Goal: Transaction & Acquisition: Purchase product/service

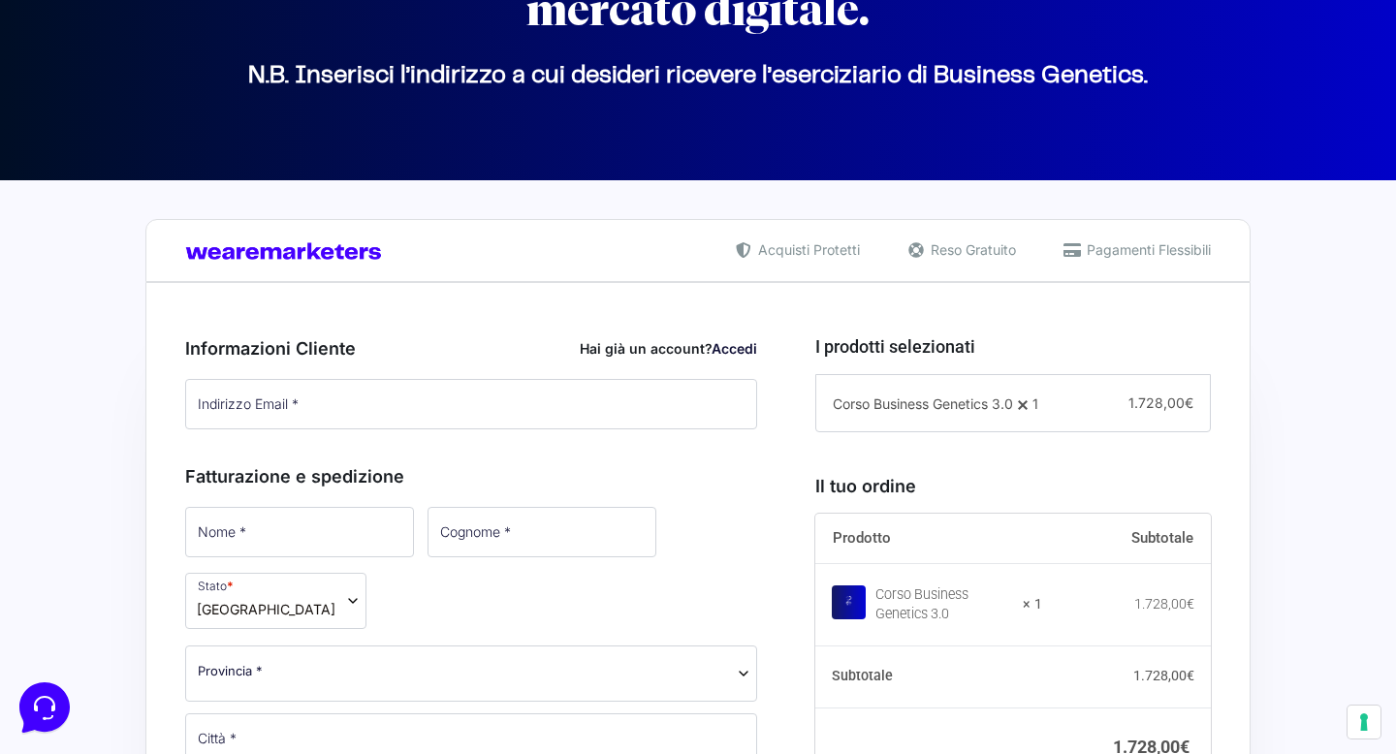
scroll to position [259, 0]
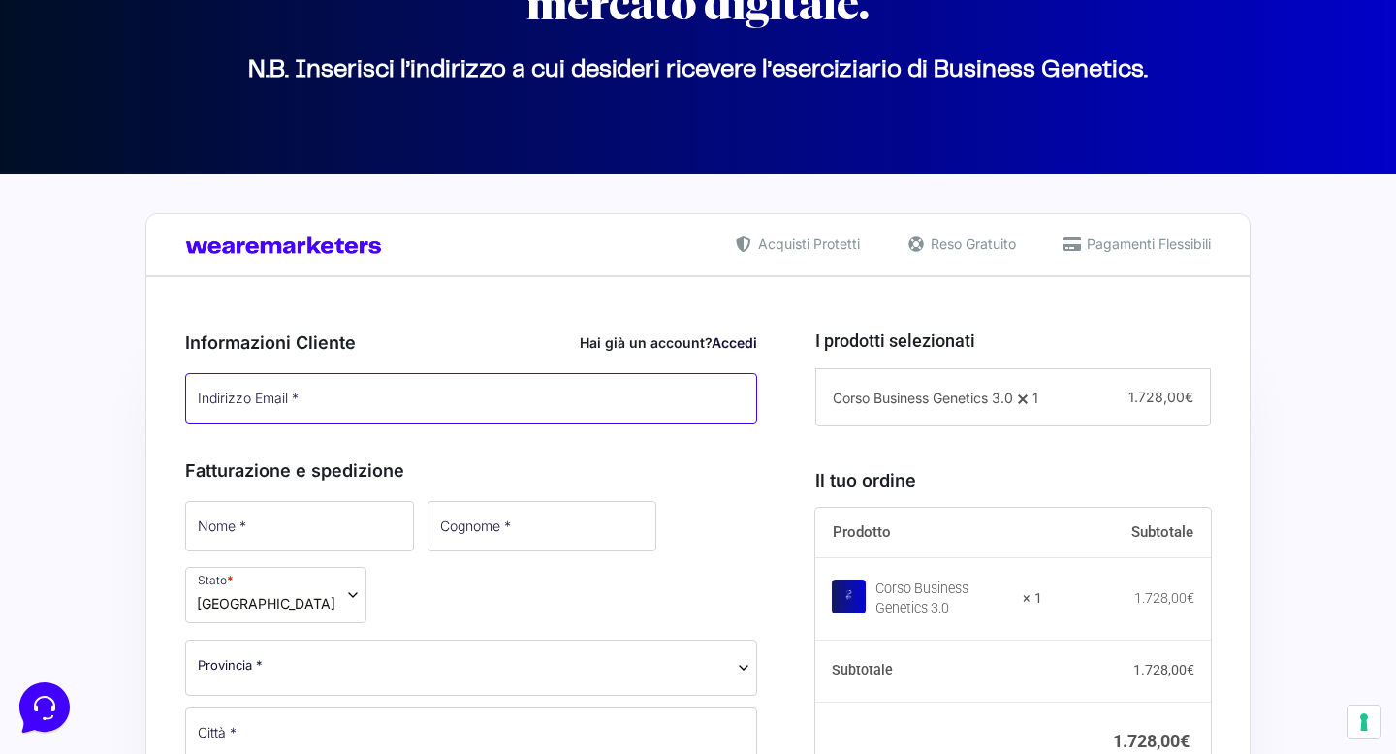
click at [656, 399] on input "Indirizzo Email *" at bounding box center [471, 398] width 572 height 50
type input "[EMAIL_ADDRESS][DOMAIN_NAME]"
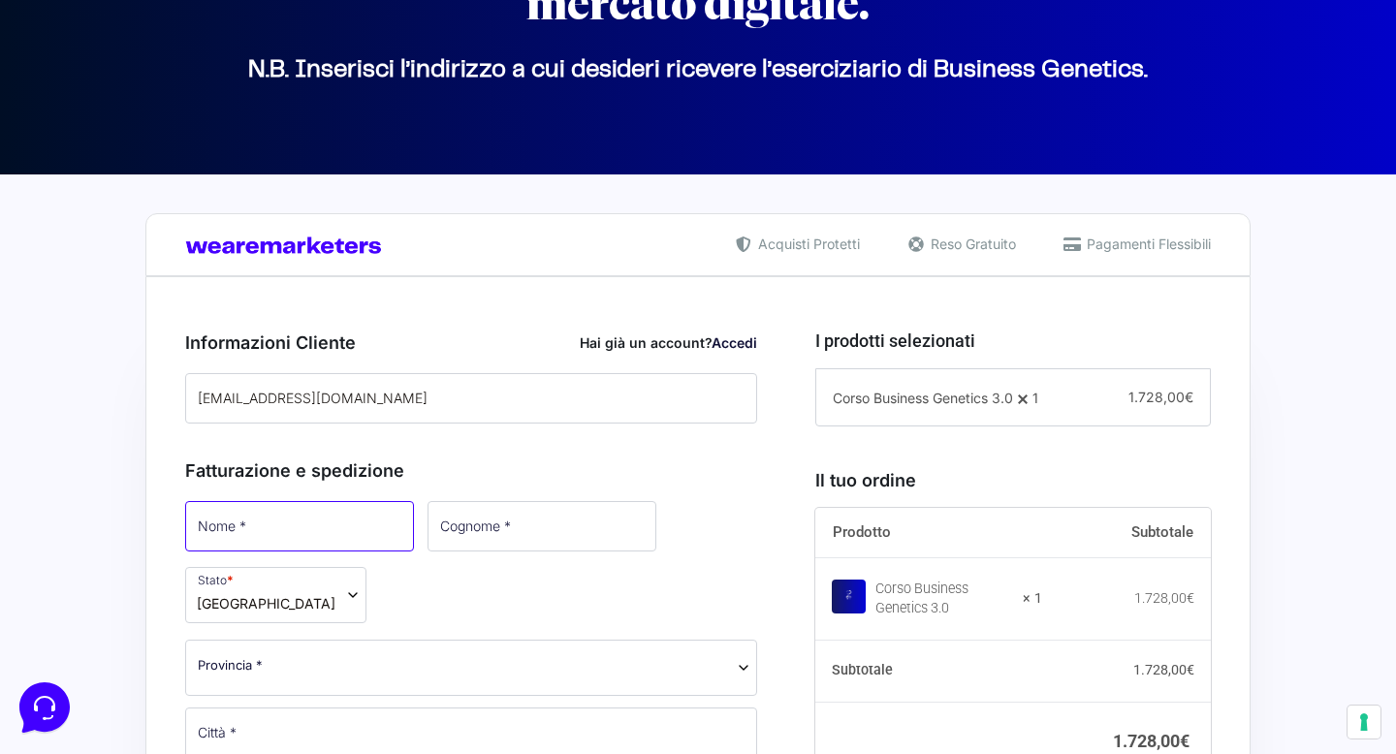
type input "[PERSON_NAME]"
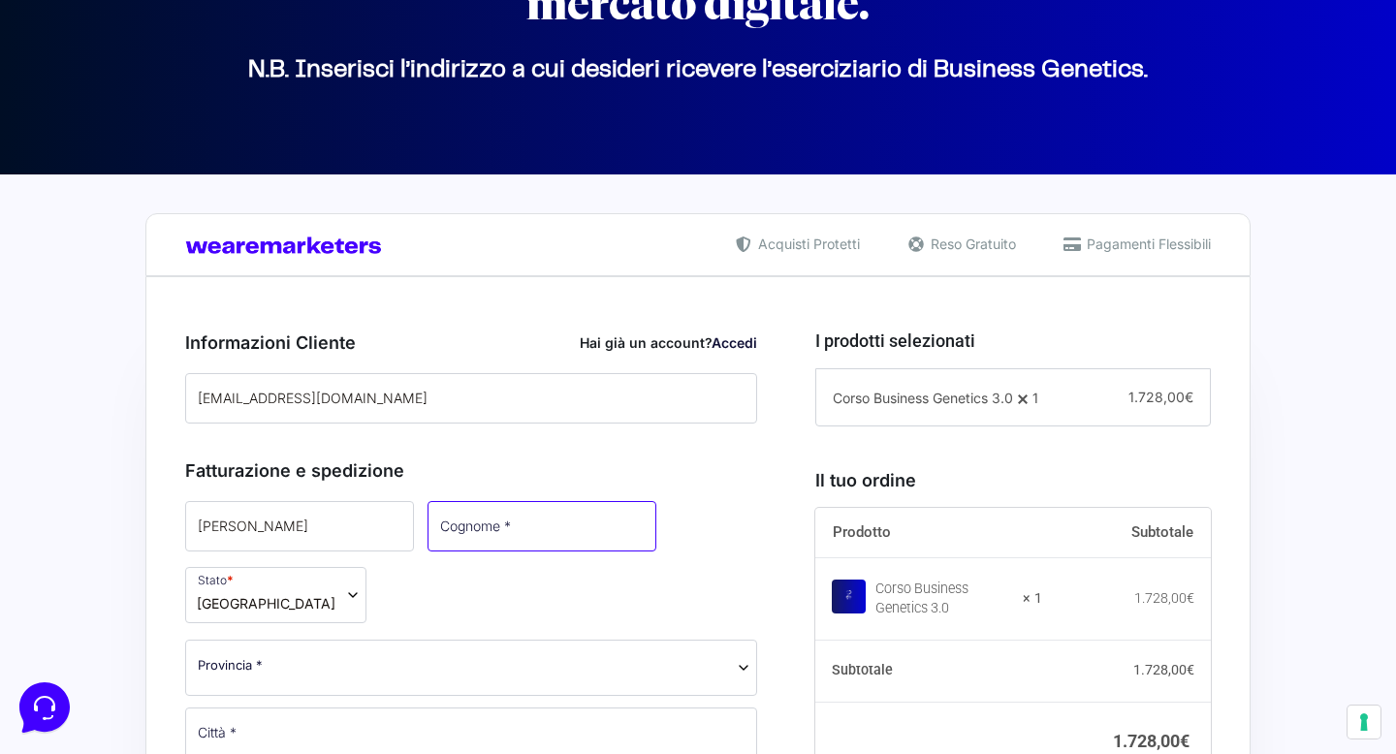
type input "COELI"
select select "VE"
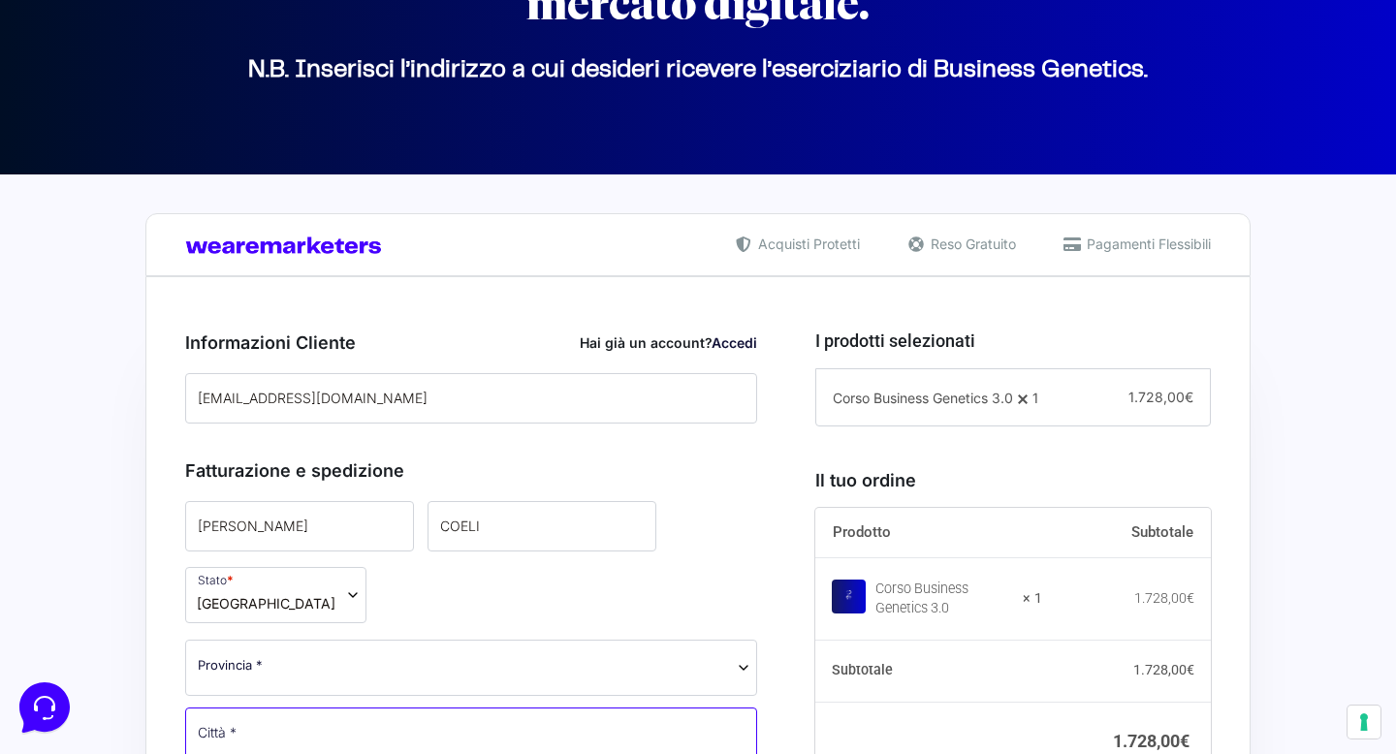
type input "San [PERSON_NAME]"
type input "30027"
type input "[PHONE_NUMBER]"
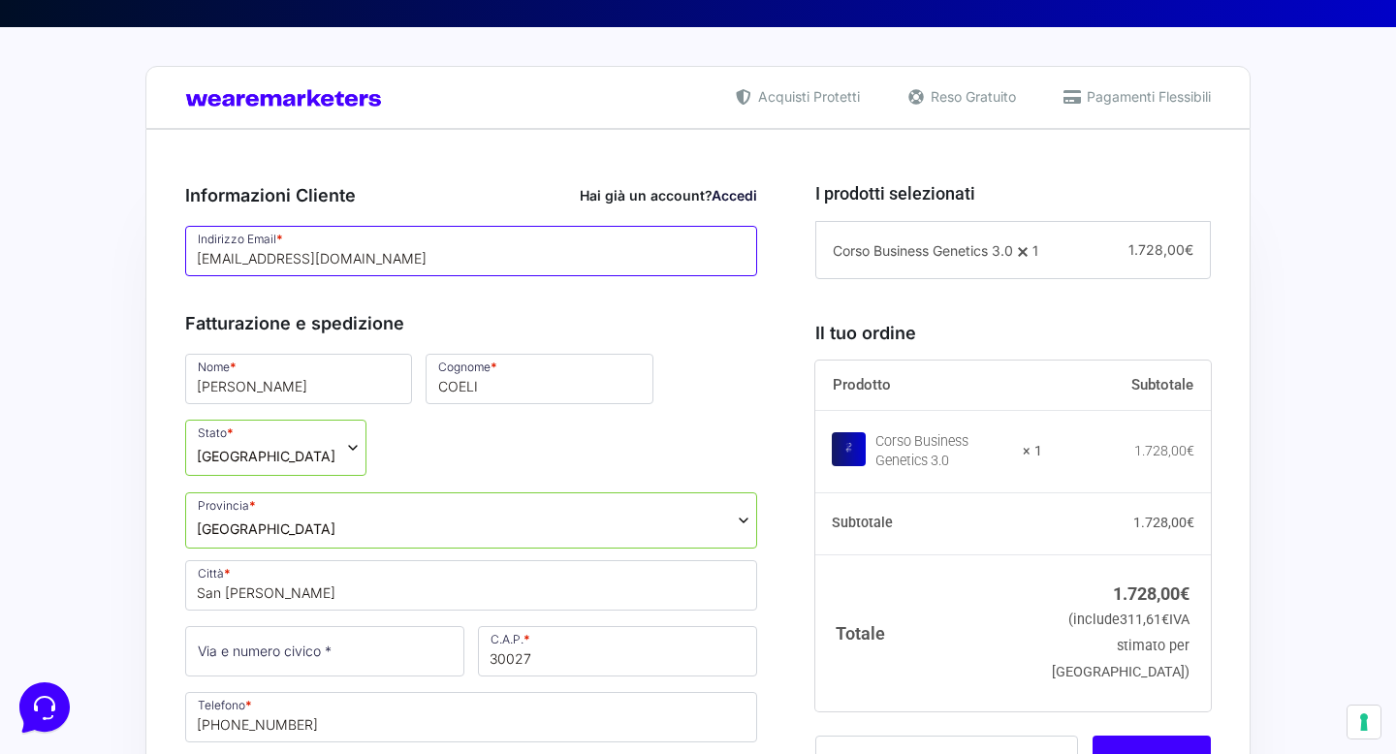
scroll to position [407, 0]
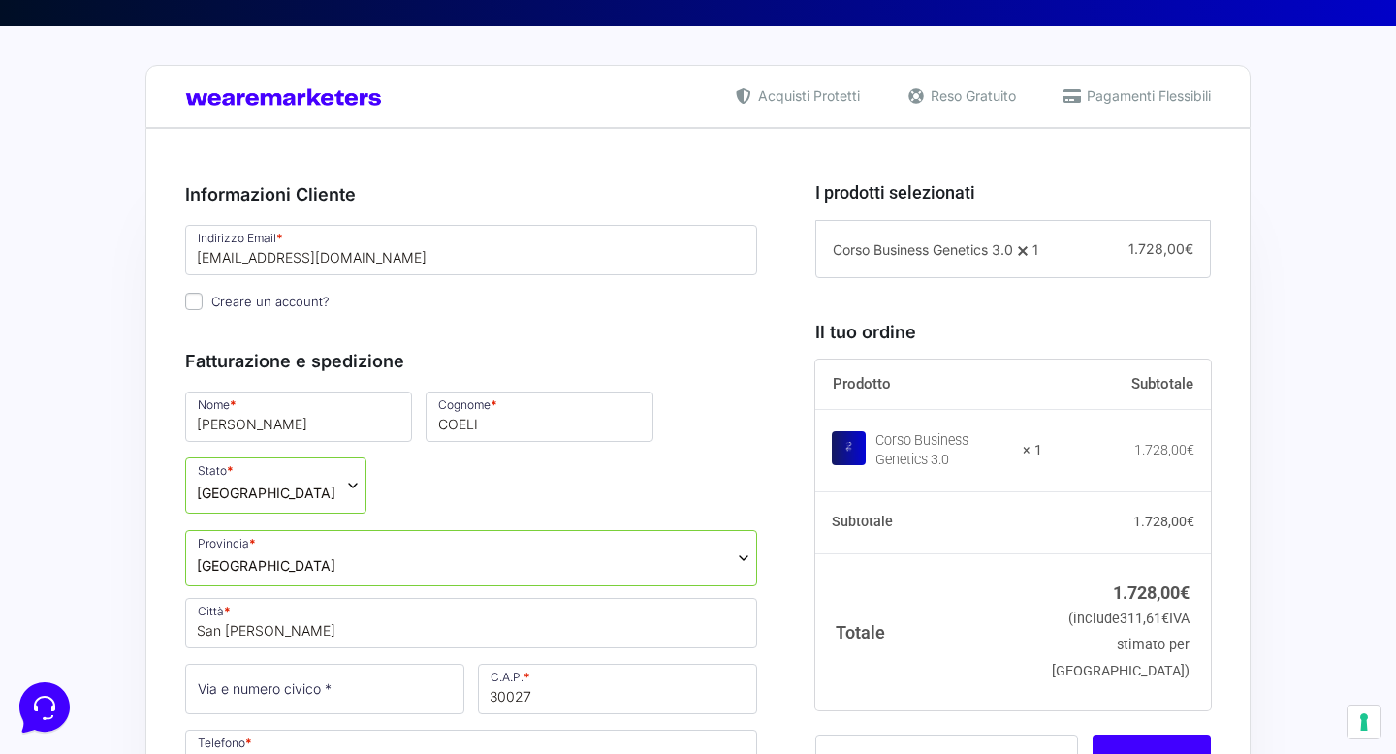
click at [197, 303] on input "Creare un account?" at bounding box center [193, 301] width 17 height 17
checkbox input "true"
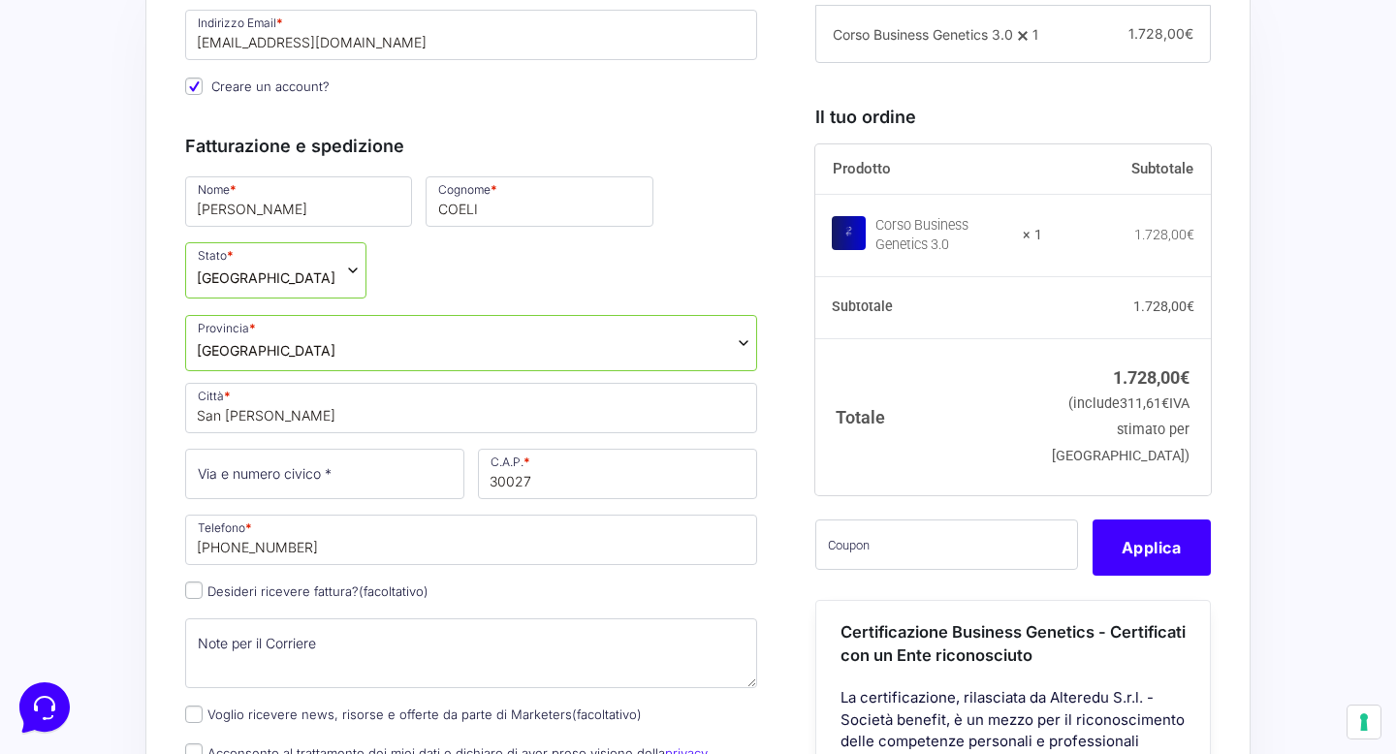
scroll to position [575, 0]
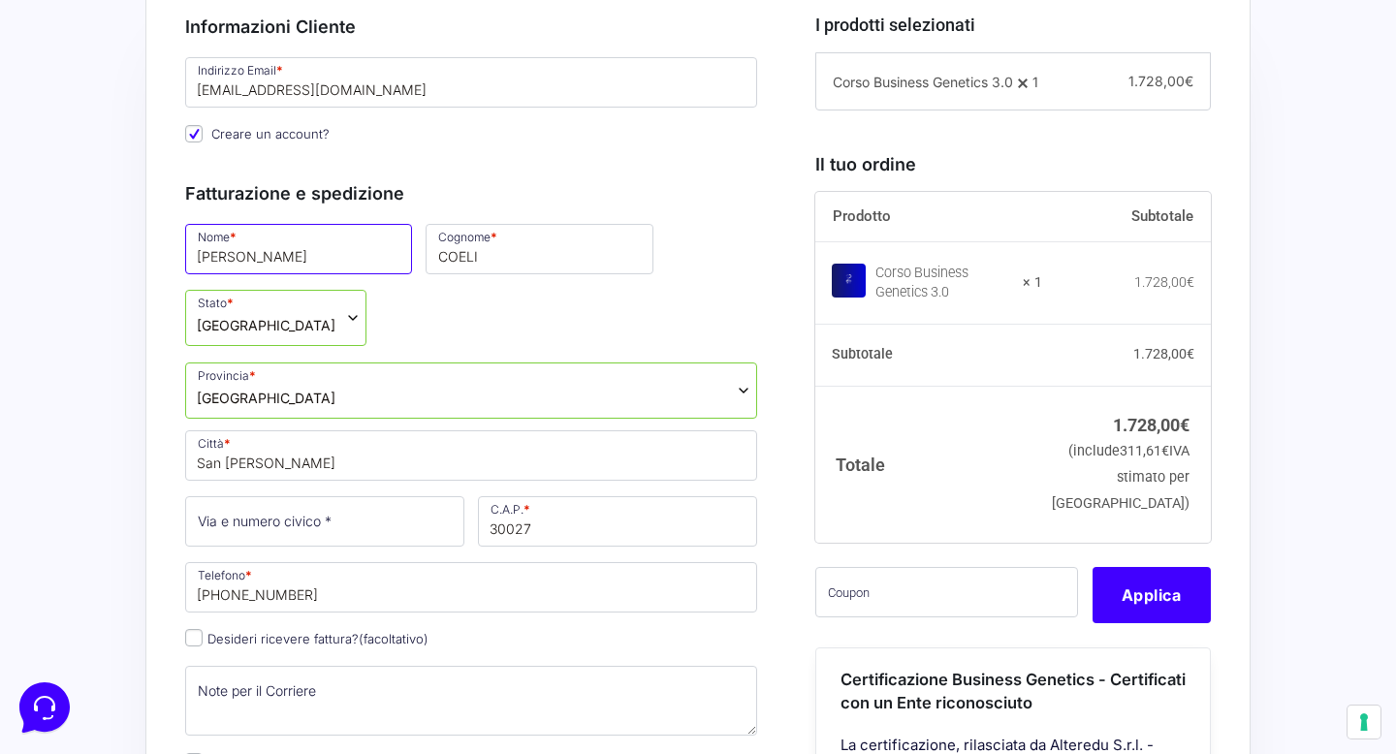
click at [272, 267] on input "[PERSON_NAME]" at bounding box center [298, 249] width 227 height 50
type input "[PERSON_NAME]"
click at [433, 253] on input "COELI" at bounding box center [539, 249] width 227 height 50
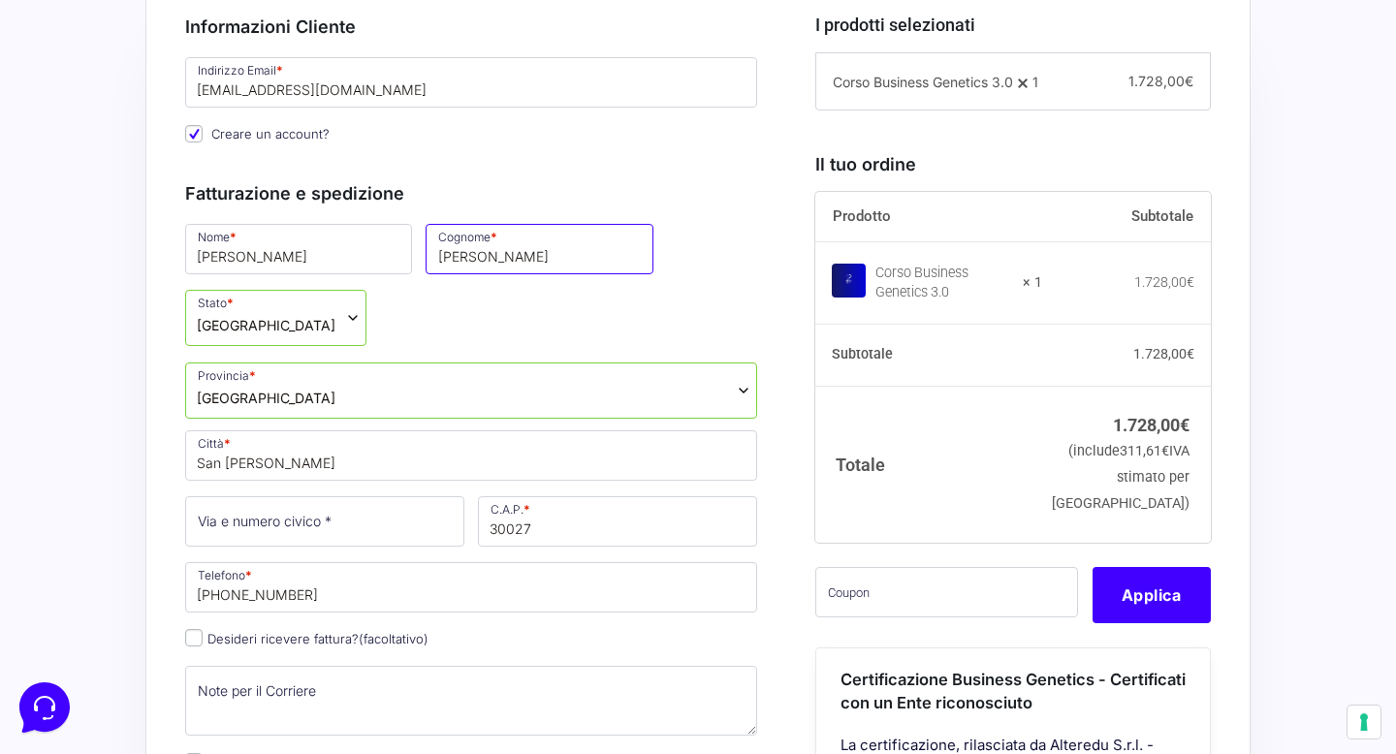
type input "[PERSON_NAME]"
click at [369, 497] on input "Via e numero civico *" at bounding box center [324, 522] width 279 height 50
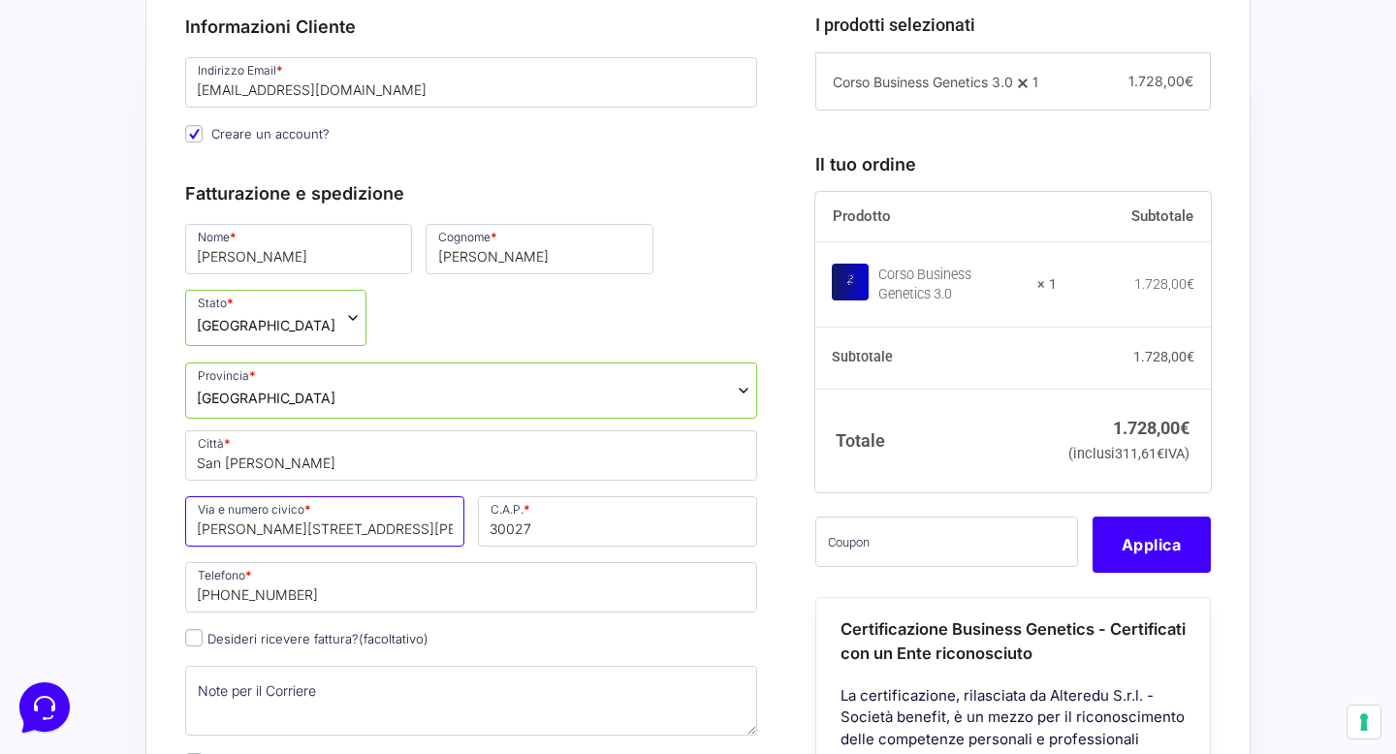
type input "[PERSON_NAME][STREET_ADDRESS][PERSON_NAME]"
click at [204, 631] on label "Desideri ricevere fattura? (facoltativo)" at bounding box center [306, 639] width 243 height 16
click at [203, 629] on input "Desideri ricevere fattura? (facoltativo)" at bounding box center [193, 637] width 17 height 17
checkbox input "true"
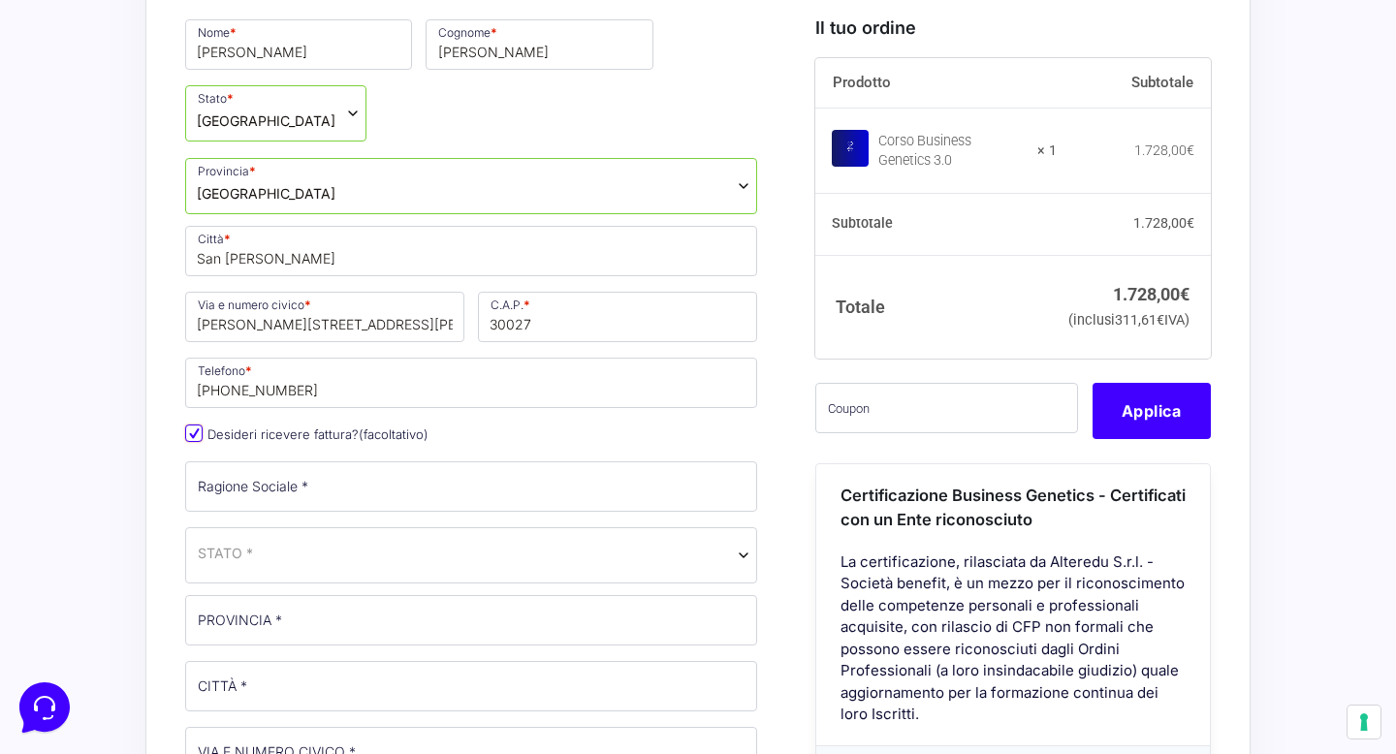
scroll to position [782, 0]
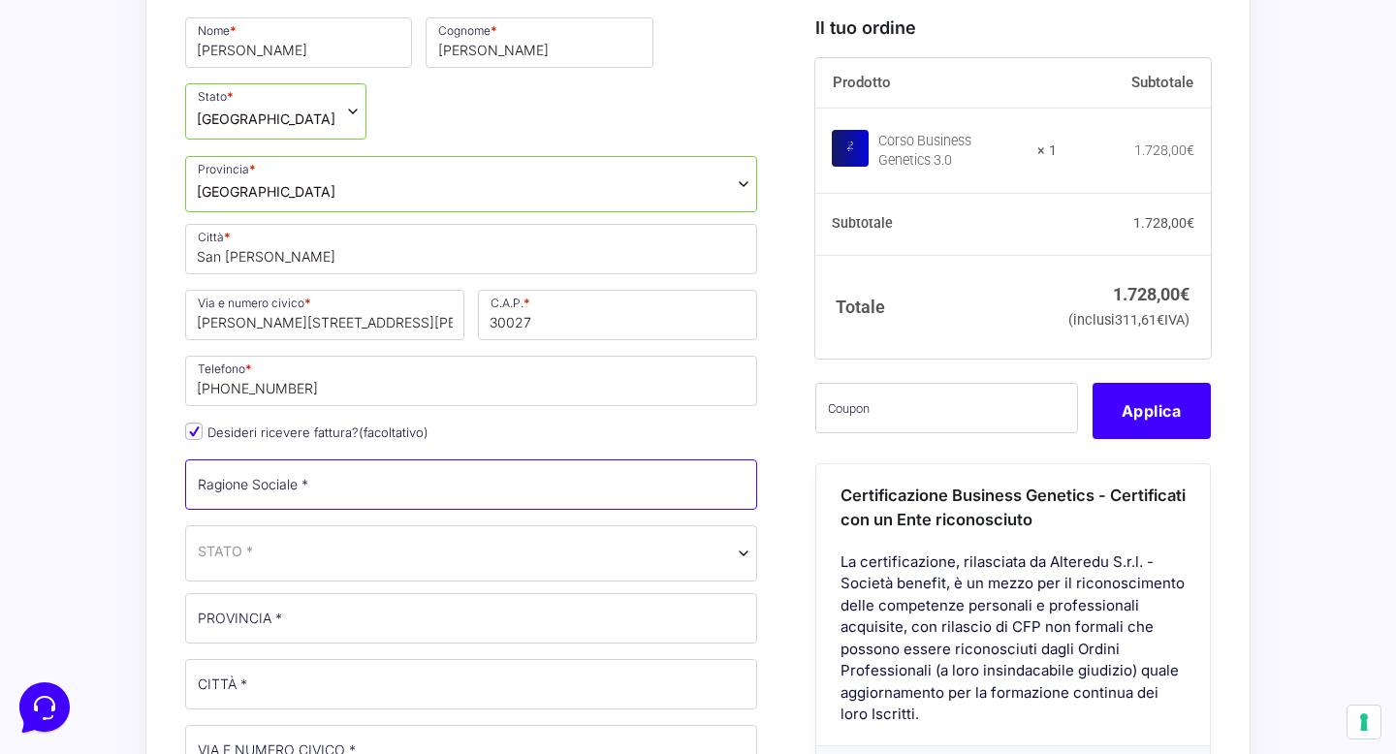
click at [393, 460] on input "Ragione Sociale *" at bounding box center [471, 485] width 572 height 50
type input "[PERSON_NAME] COELI SRL"
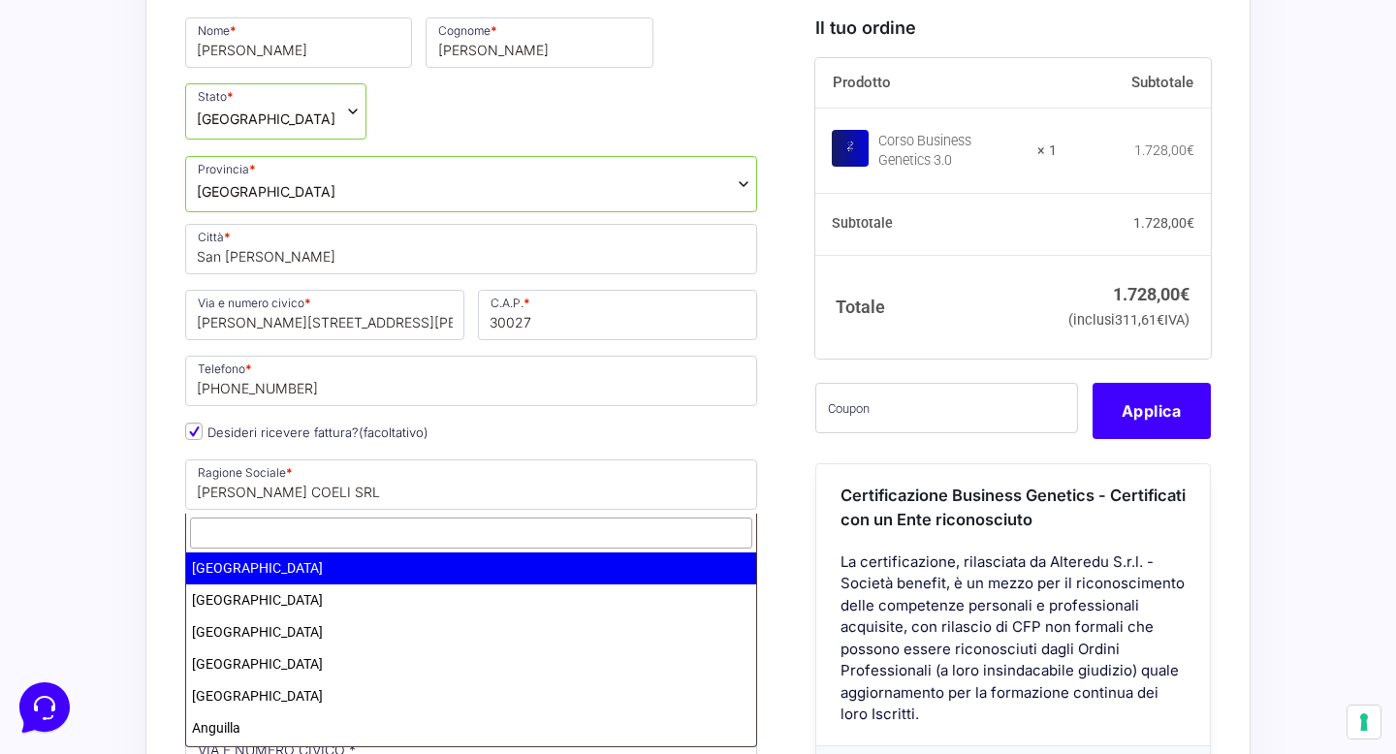
click at [386, 541] on span "STATO *" at bounding box center [471, 551] width 547 height 20
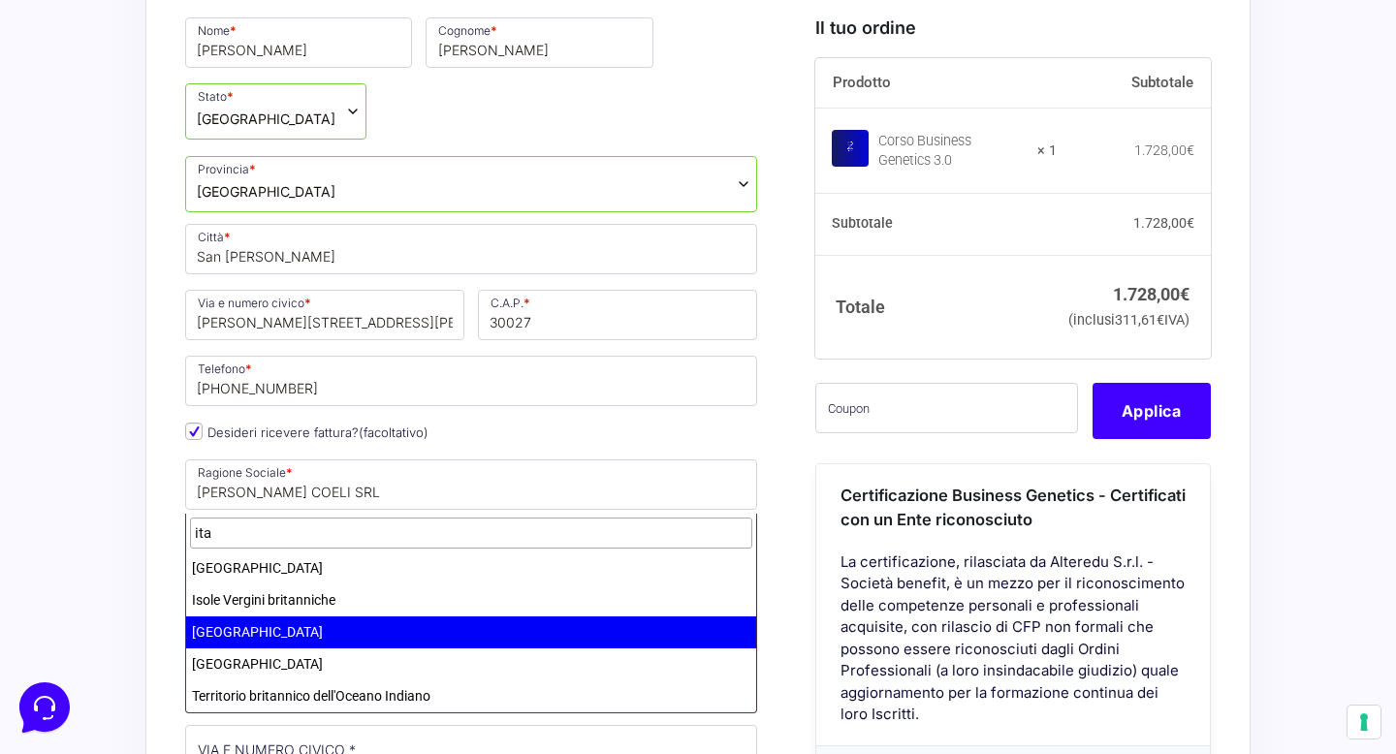
type input "ita"
select select "IT"
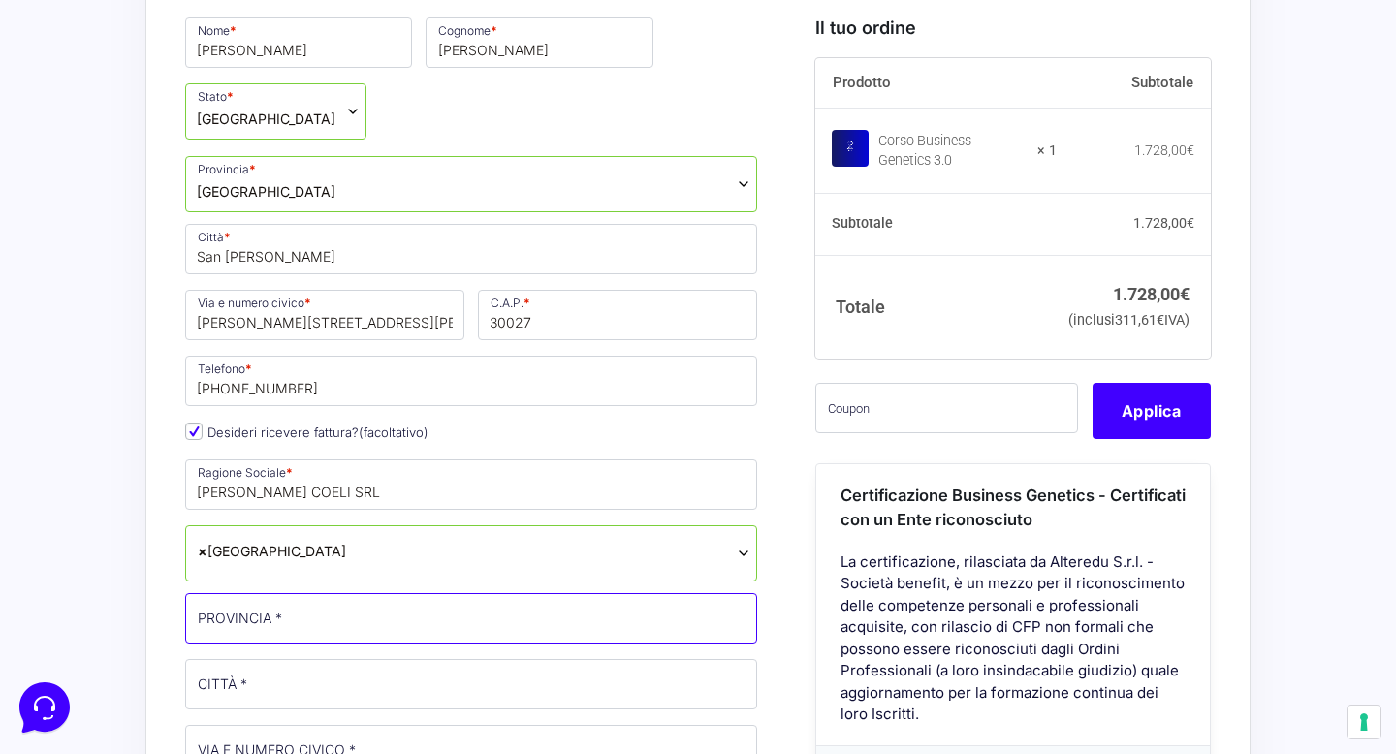
click at [345, 593] on input "PROVINCIA *" at bounding box center [471, 618] width 572 height 50
type input "VE"
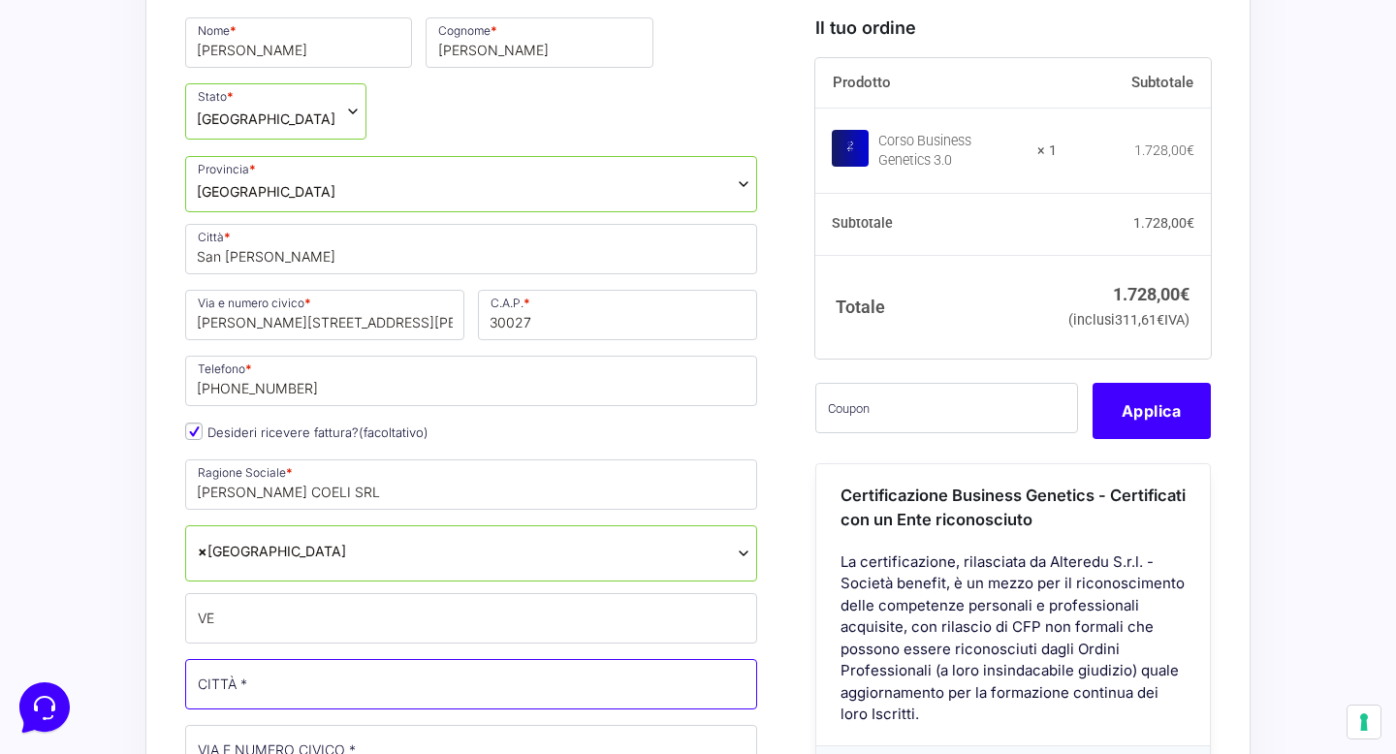
type input "San [PERSON_NAME]"
type input "CORSO [PERSON_NAME]"
type input "30027"
type input "[PHONE_NUMBER]"
type input "[EMAIL_ADDRESS][DOMAIN_NAME]"
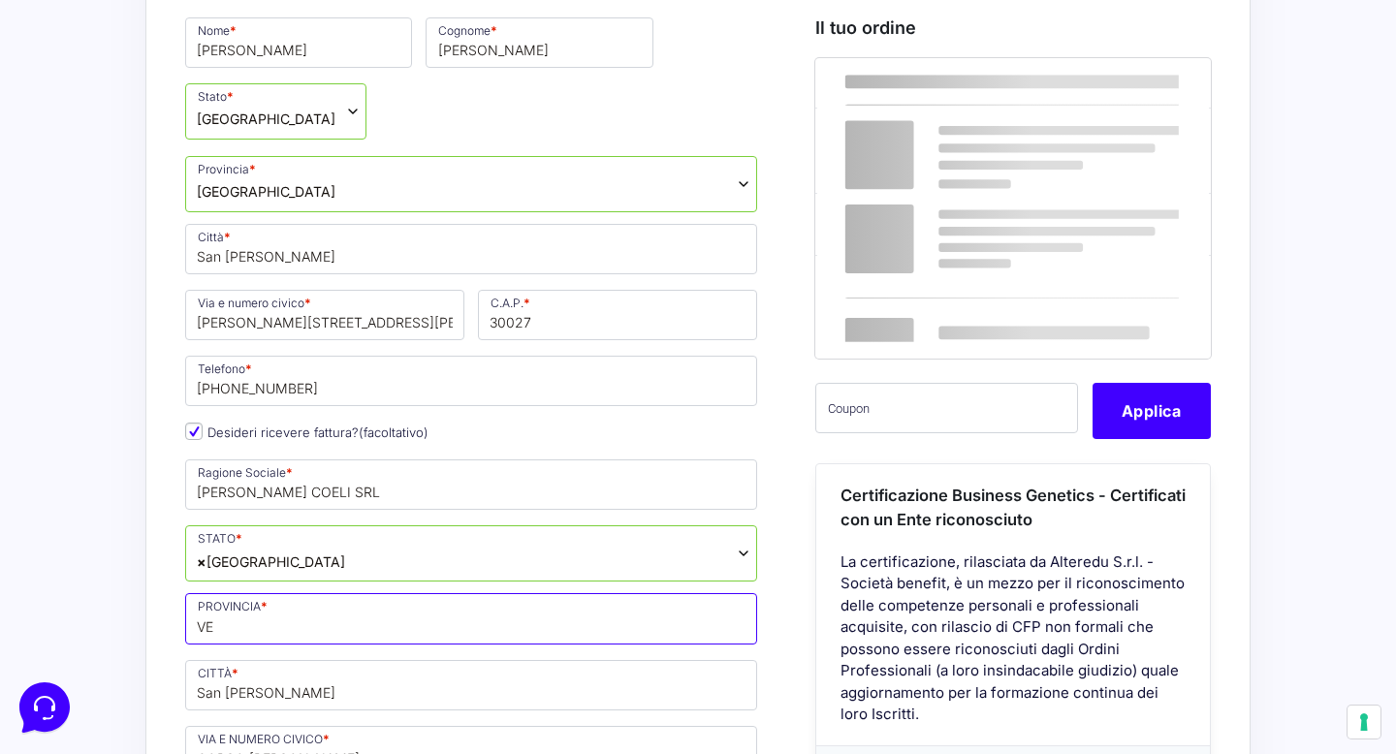
scroll to position [997, 0]
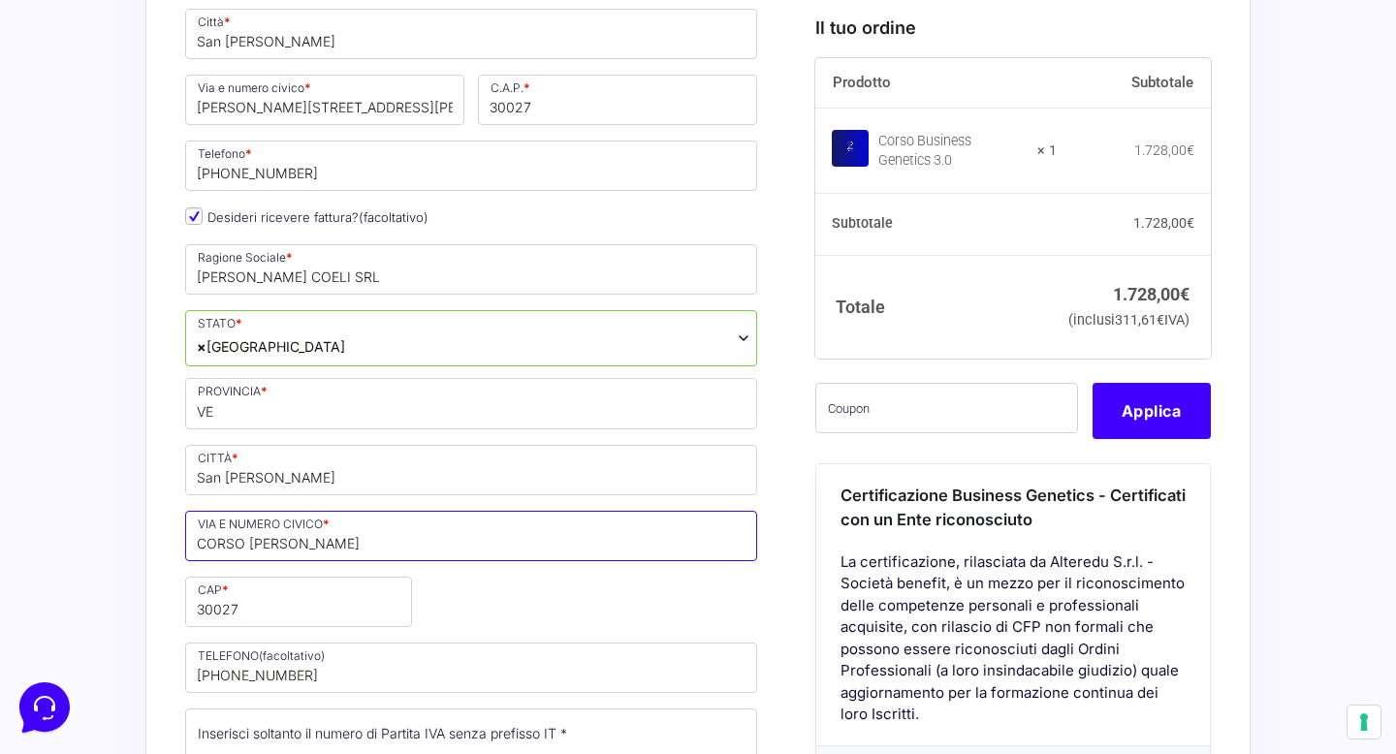
click at [403, 511] on input "CORSO [PERSON_NAME]" at bounding box center [471, 536] width 572 height 50
type input "[STREET_ADDRESS][PERSON_NAME]"
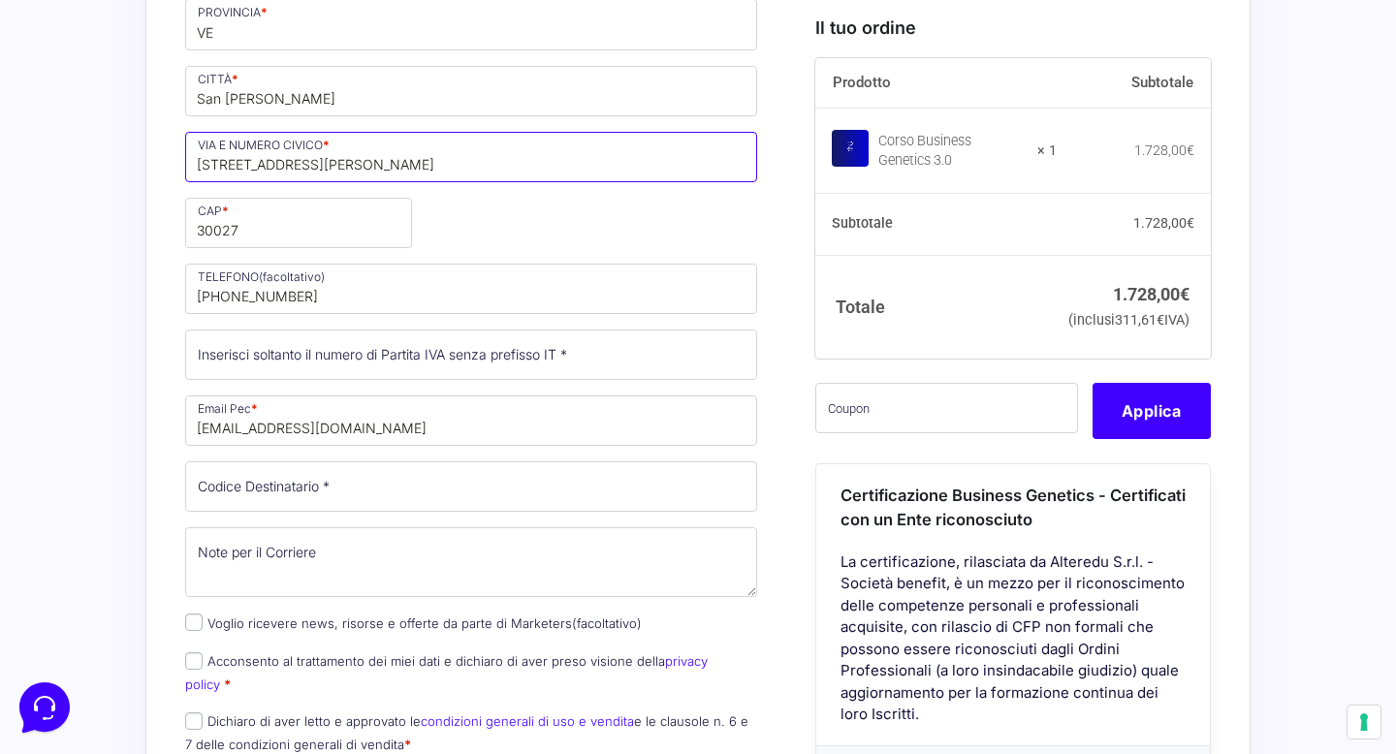
scroll to position [1357, 0]
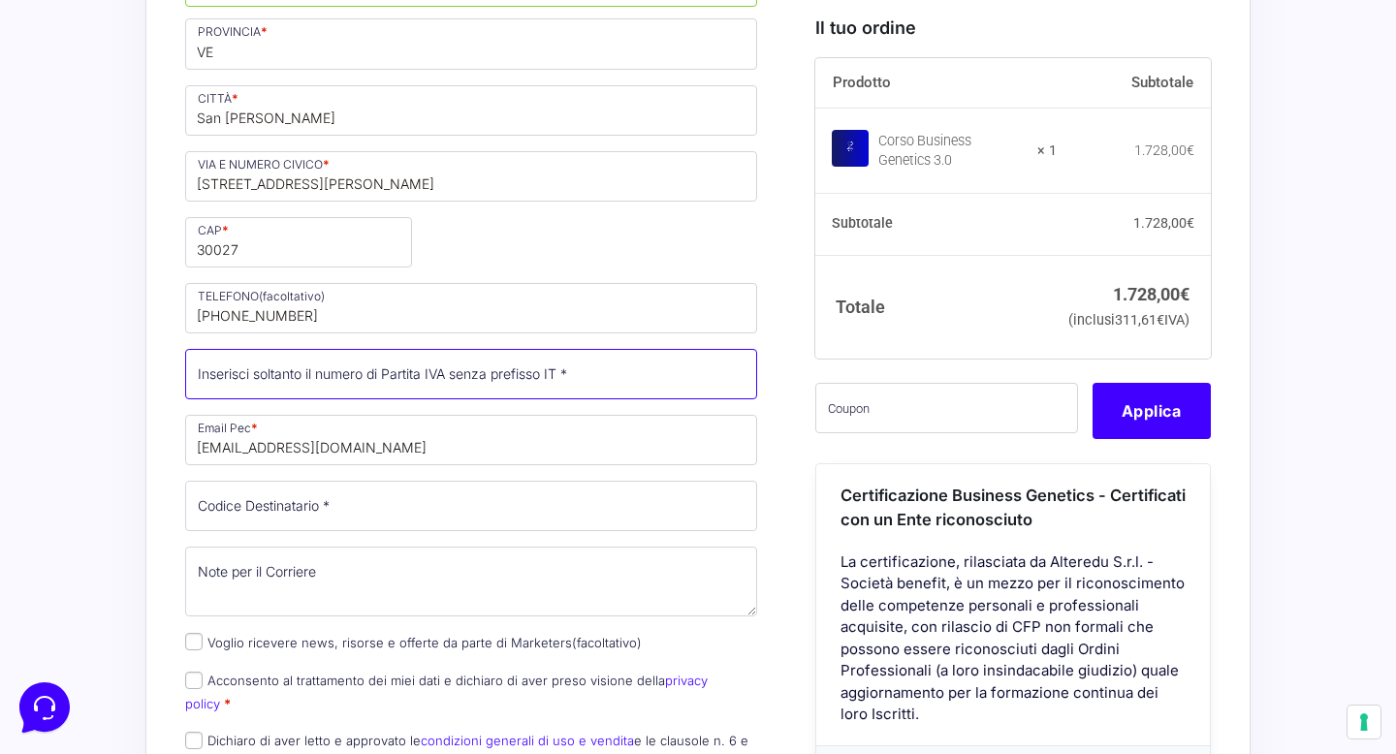
click at [582, 349] on input "Partita Iva *" at bounding box center [471, 374] width 572 height 50
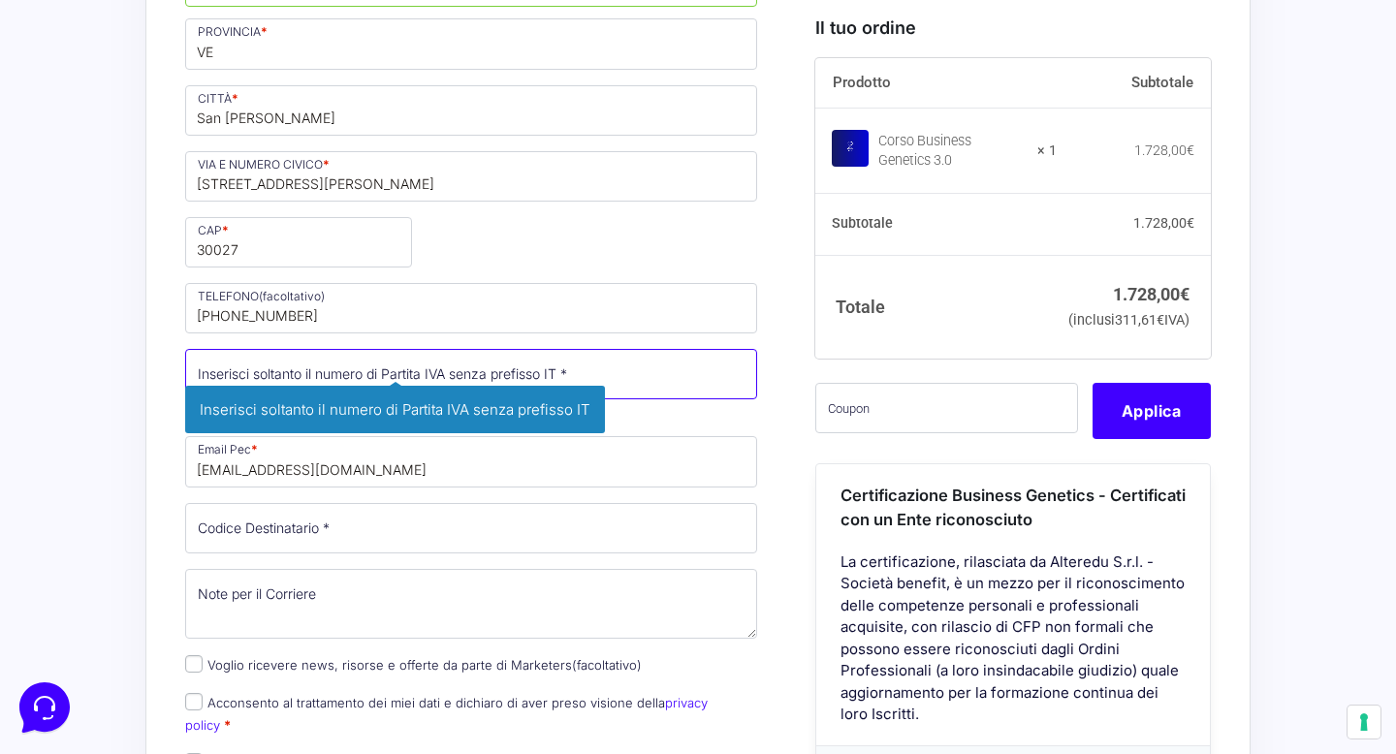
click at [582, 349] on input "Partita Iva *" at bounding box center [471, 374] width 572 height 50
type input "04903120279"
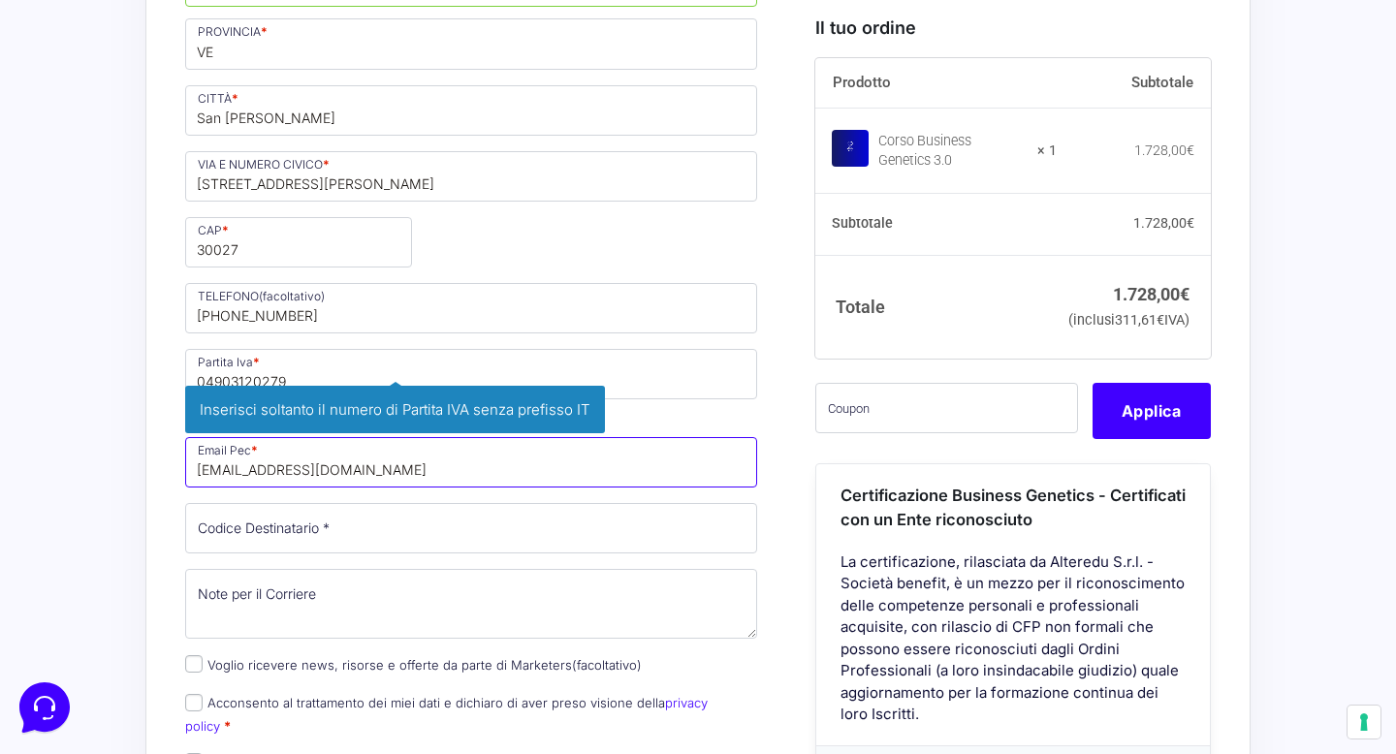
click at [669, 434] on p "Email Pec * [EMAIL_ADDRESS][DOMAIN_NAME] Inserisci la tua [PERSON_NAME] di post…" at bounding box center [471, 462] width 586 height 56
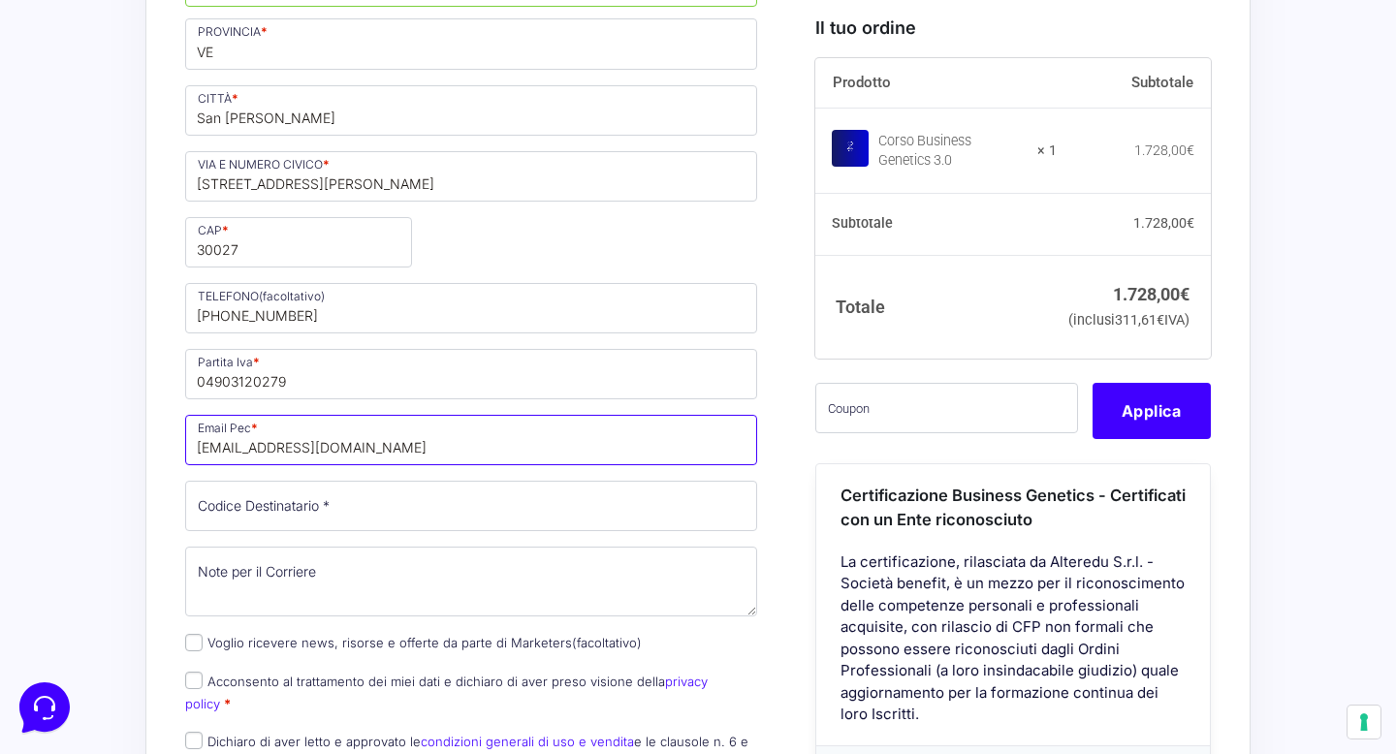
drag, startPoint x: 216, startPoint y: 384, endPoint x: 199, endPoint y: 383, distance: 17.5
click at [199, 415] on input "[EMAIL_ADDRESS][DOMAIN_NAME]" at bounding box center [471, 440] width 572 height 50
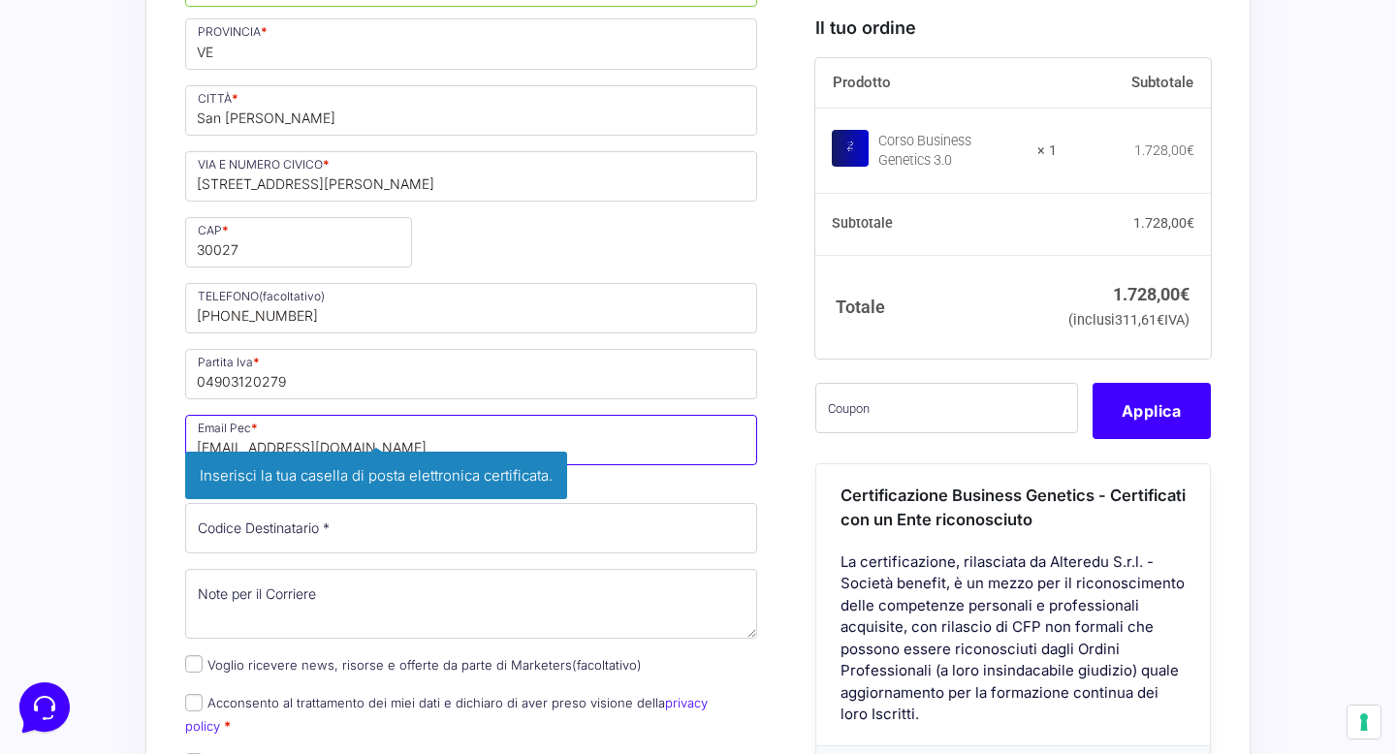
type input "[EMAIL_ADDRESS][DOMAIN_NAME]"
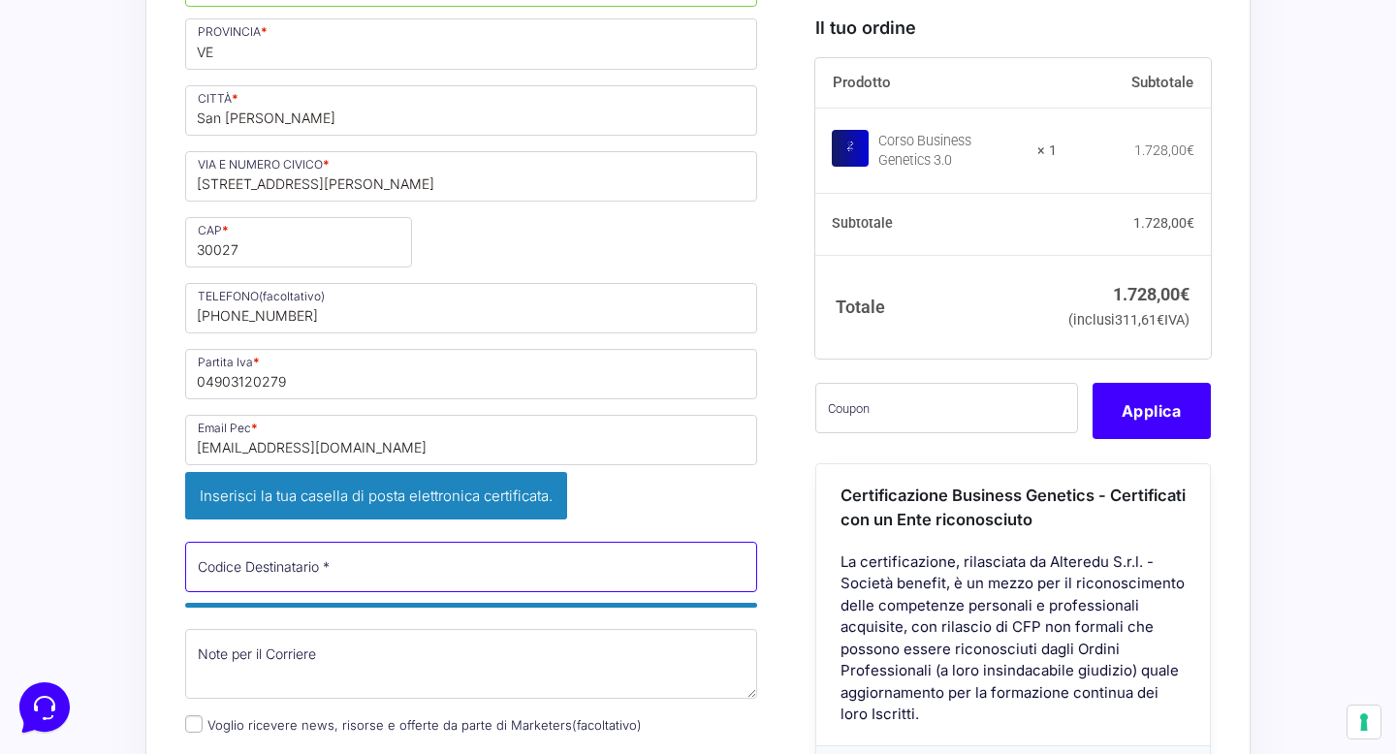
click at [303, 461] on div "Nome * [PERSON_NAME] * [PERSON_NAME] Stato * Seleziona un paese / una regione… …" at bounding box center [471, 154] width 586 height 1431
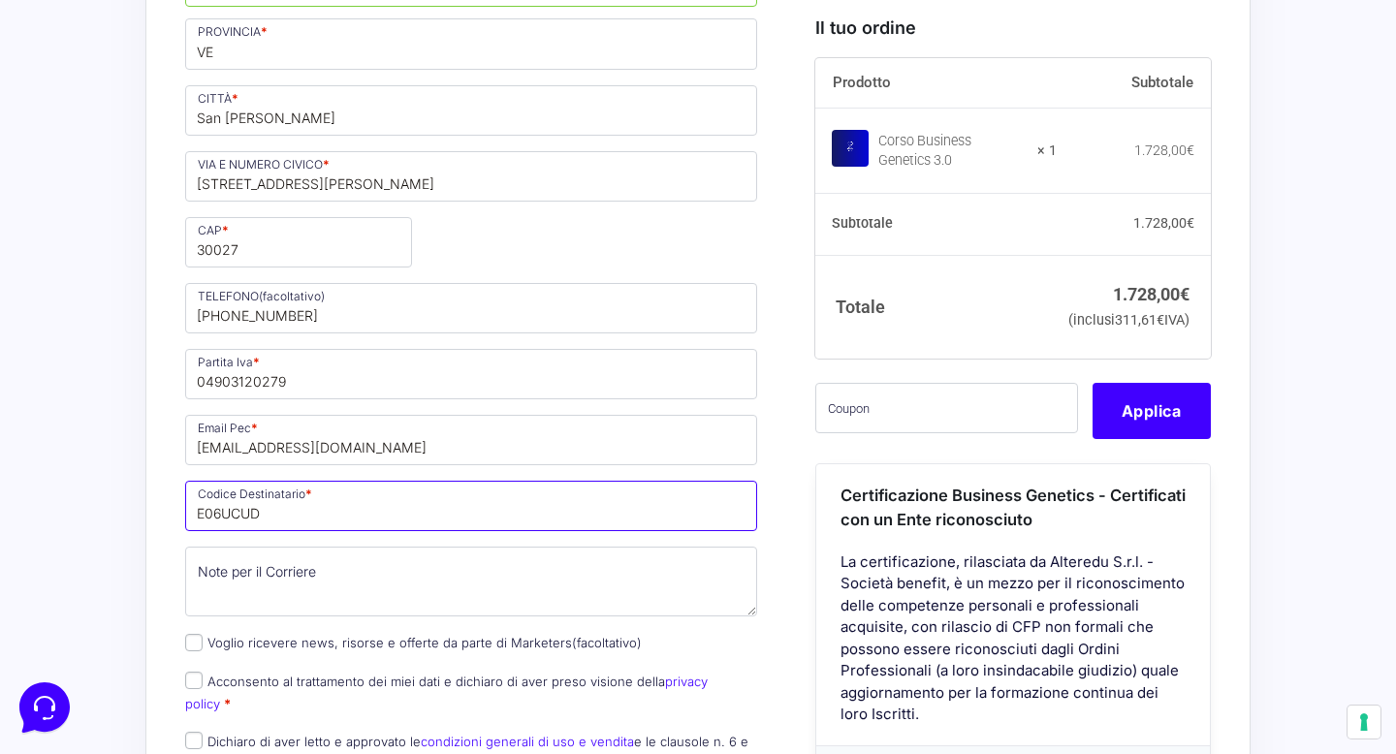
type input "E06UCUD"
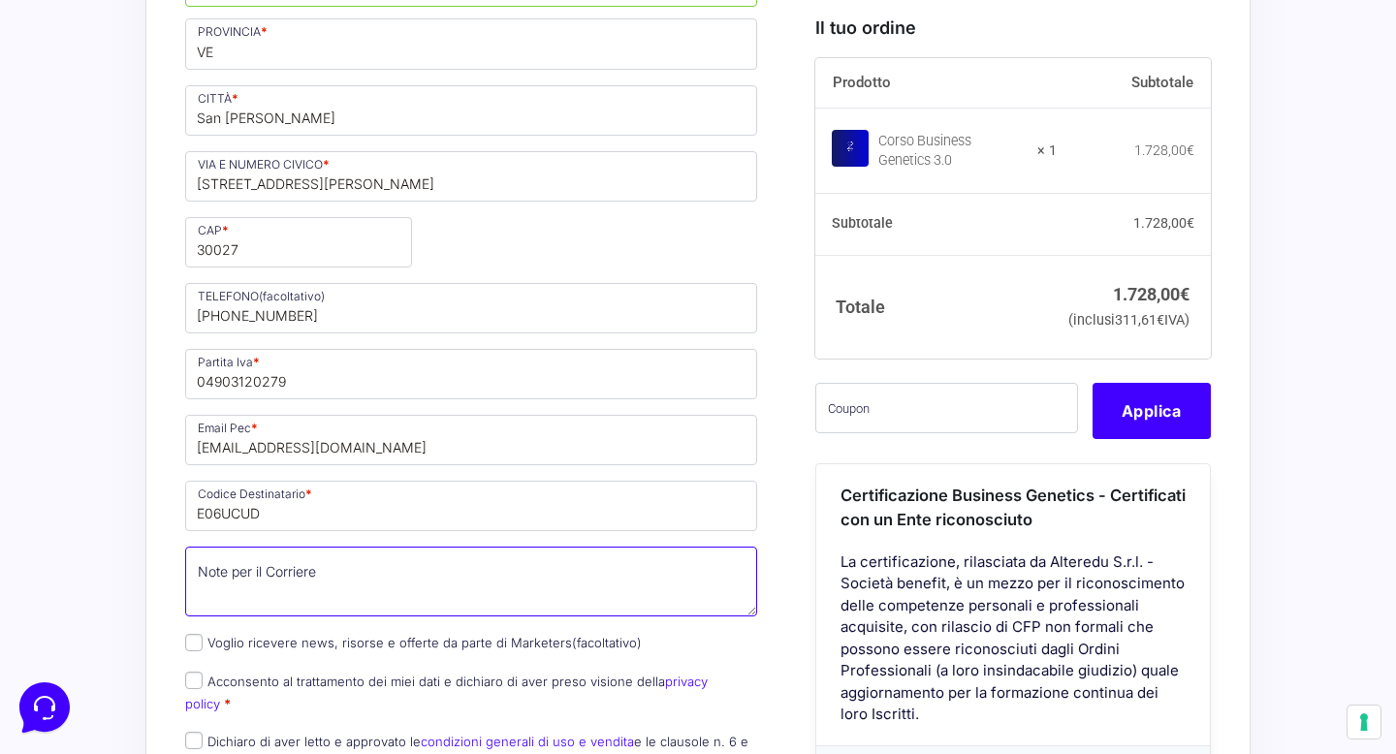
click at [380, 547] on textarea "Note per il Corriere (facoltativo)" at bounding box center [471, 582] width 572 height 70
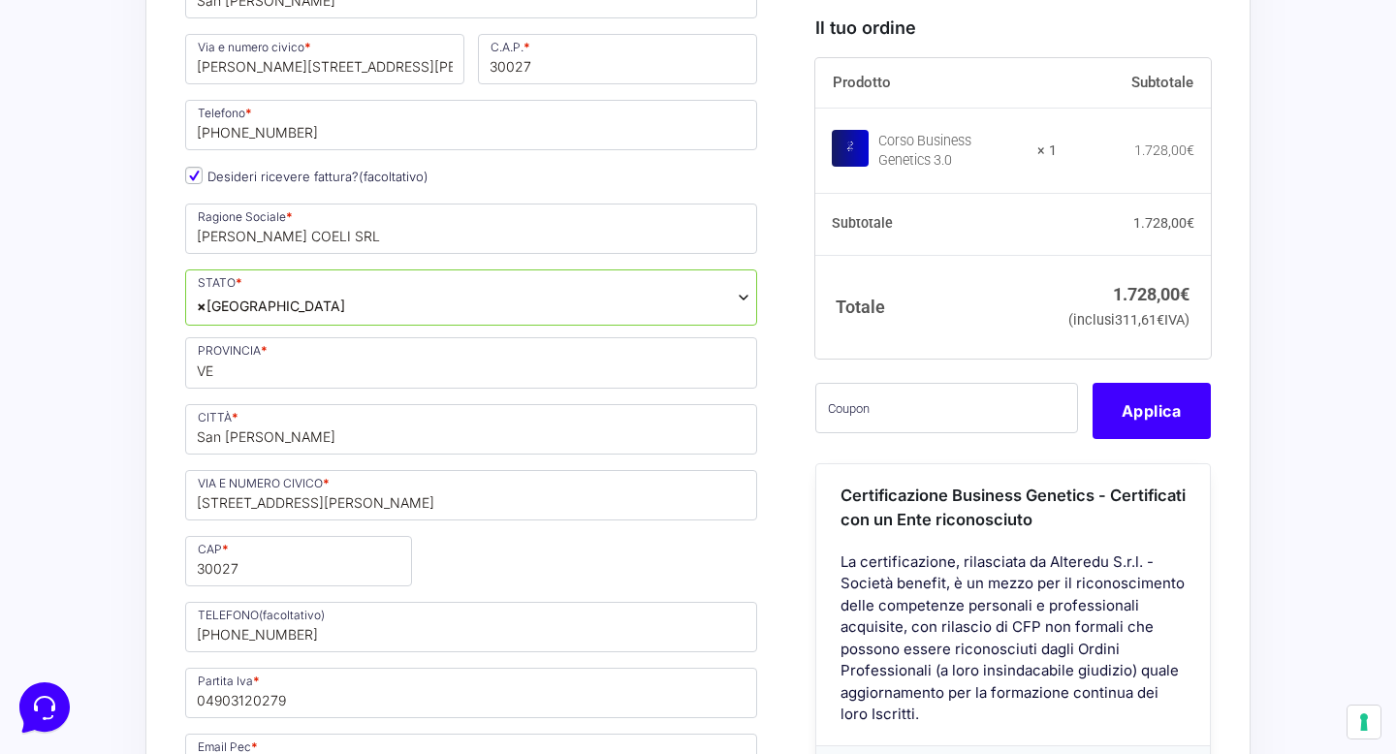
scroll to position [1036, 0]
click at [529, 272] on span "× [GEOGRAPHIC_DATA]" at bounding box center [471, 300] width 572 height 56
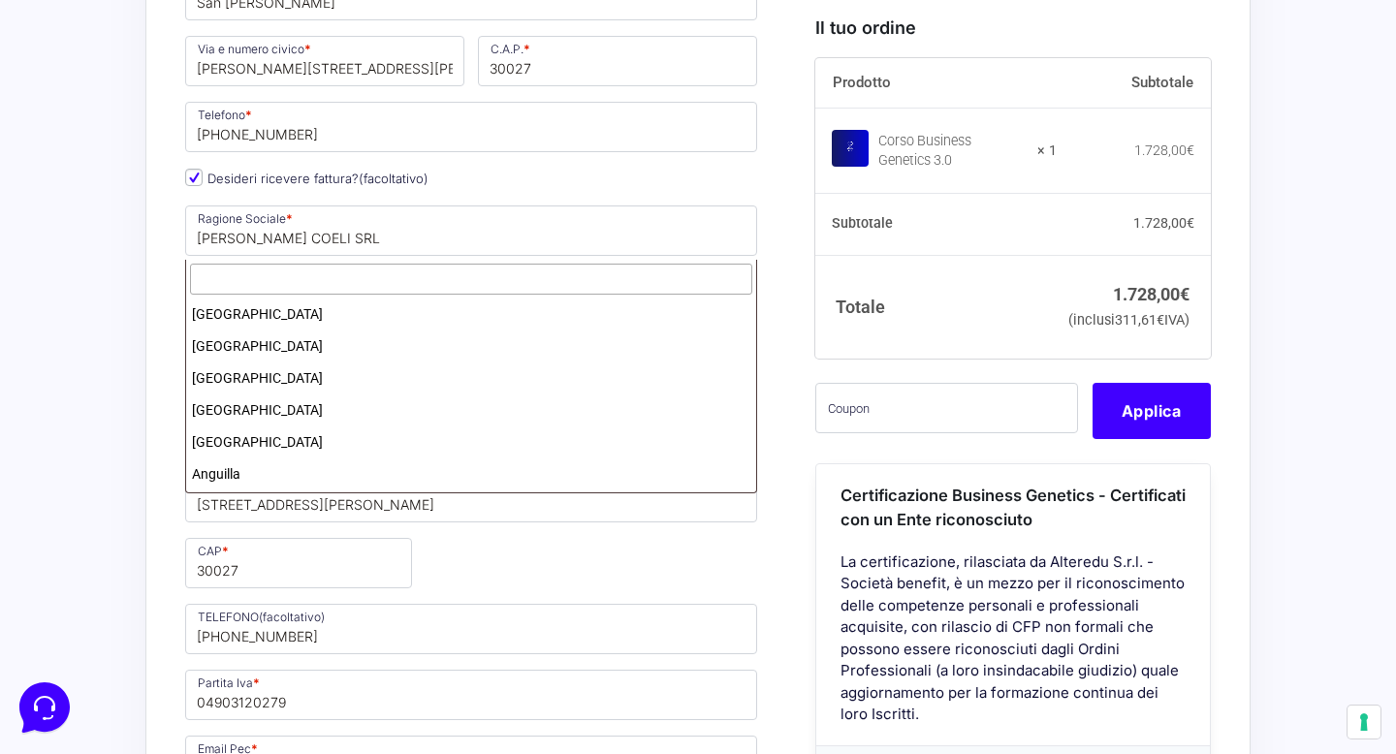
scroll to position [3680, 0]
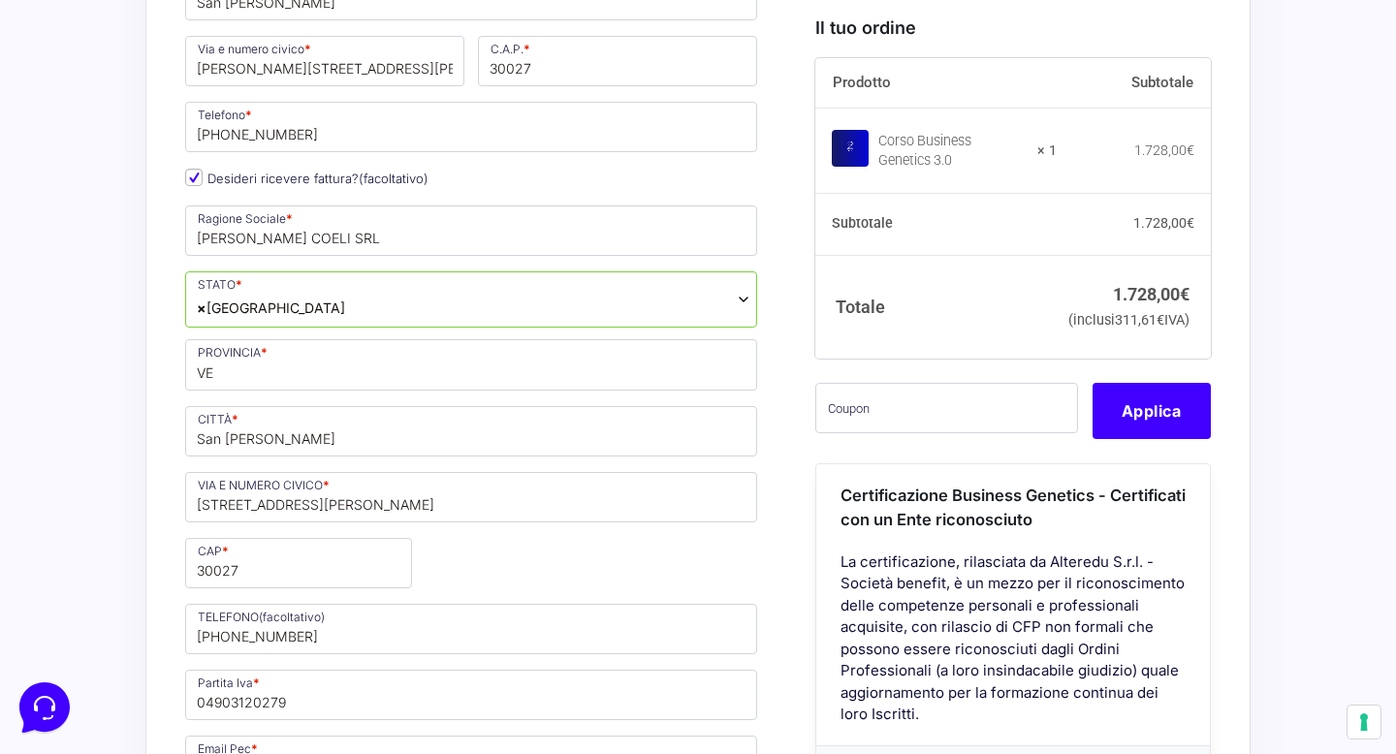
click at [610, 516] on div "Nome * [PERSON_NAME] * [PERSON_NAME] Stato * Seleziona un paese / una regione… …" at bounding box center [471, 434] width 586 height 1349
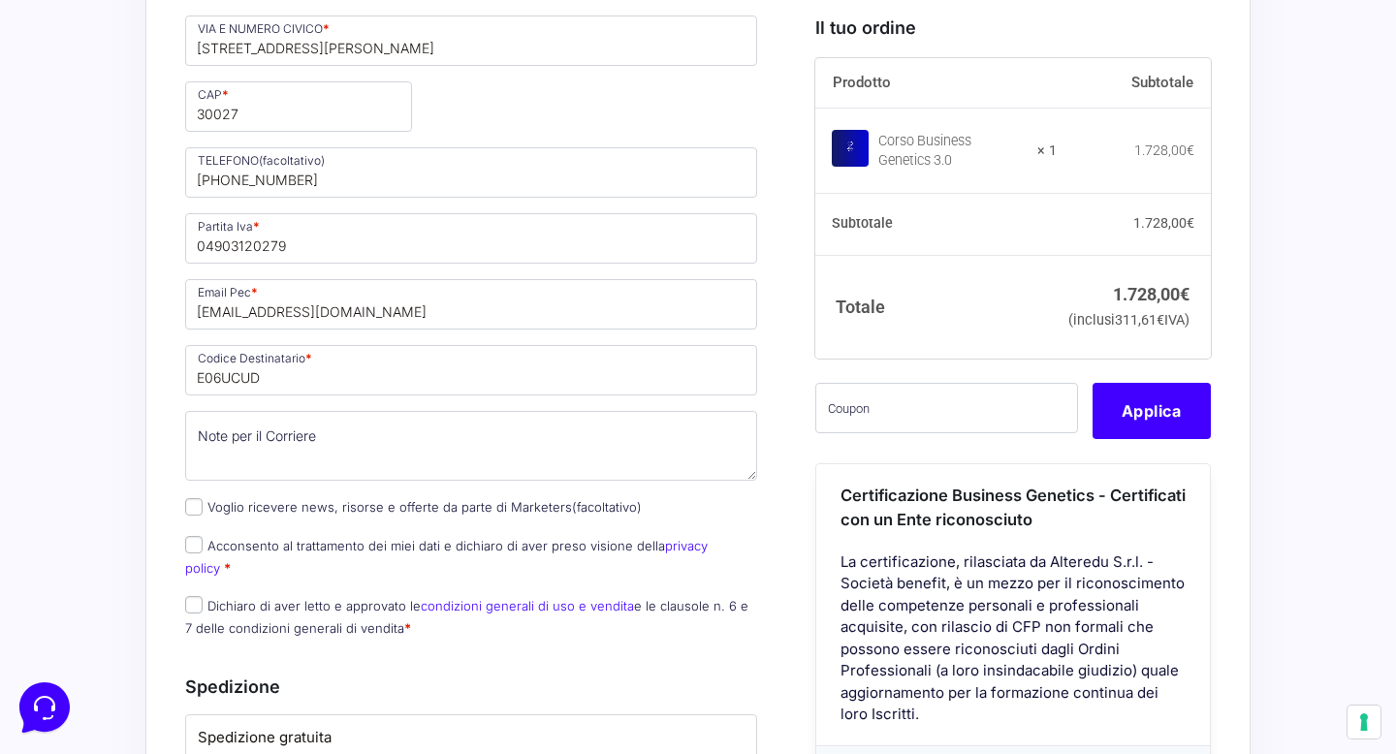
scroll to position [1493, 0]
click at [198, 535] on input "Acconsento al trattamento dei miei dati e dichiaro di aver preso visione della …" at bounding box center [193, 543] width 17 height 17
checkbox input "true"
click at [197, 595] on input "Dichiaro di aver letto e approvato le condizioni generali di uso e vendita e le…" at bounding box center [193, 603] width 17 height 17
checkbox input "true"
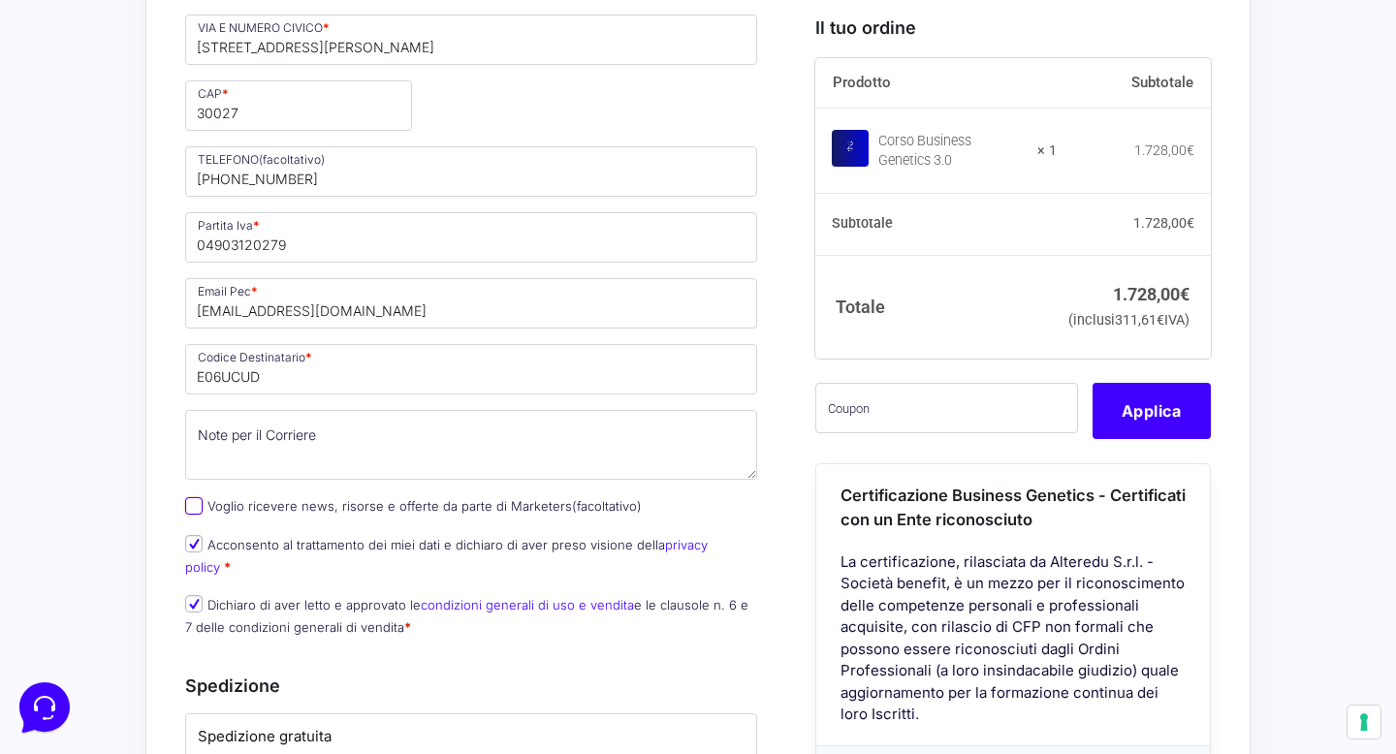
click at [195, 497] on input "Voglio ricevere news, risorse e offerte da parte di Marketers (facoltativo)" at bounding box center [193, 505] width 17 height 17
checkbox input "true"
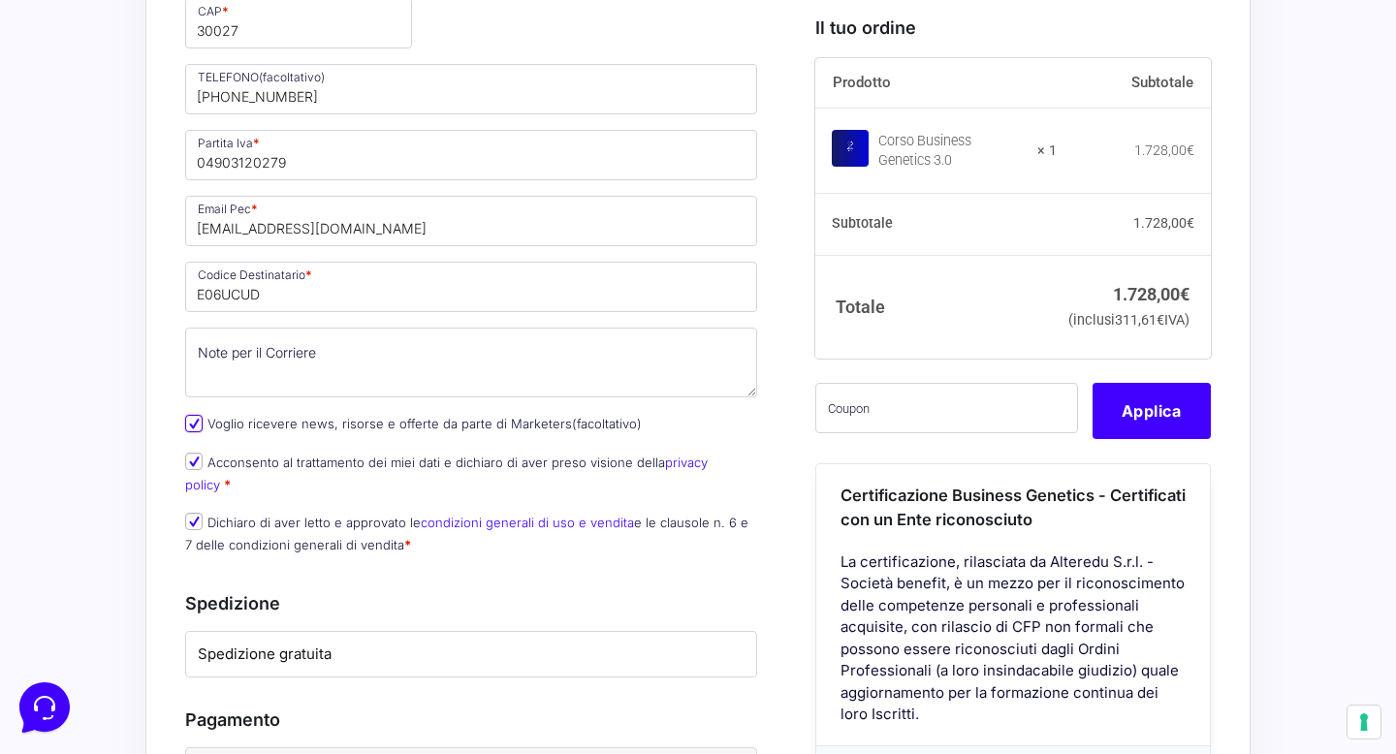
scroll to position [1718, 0]
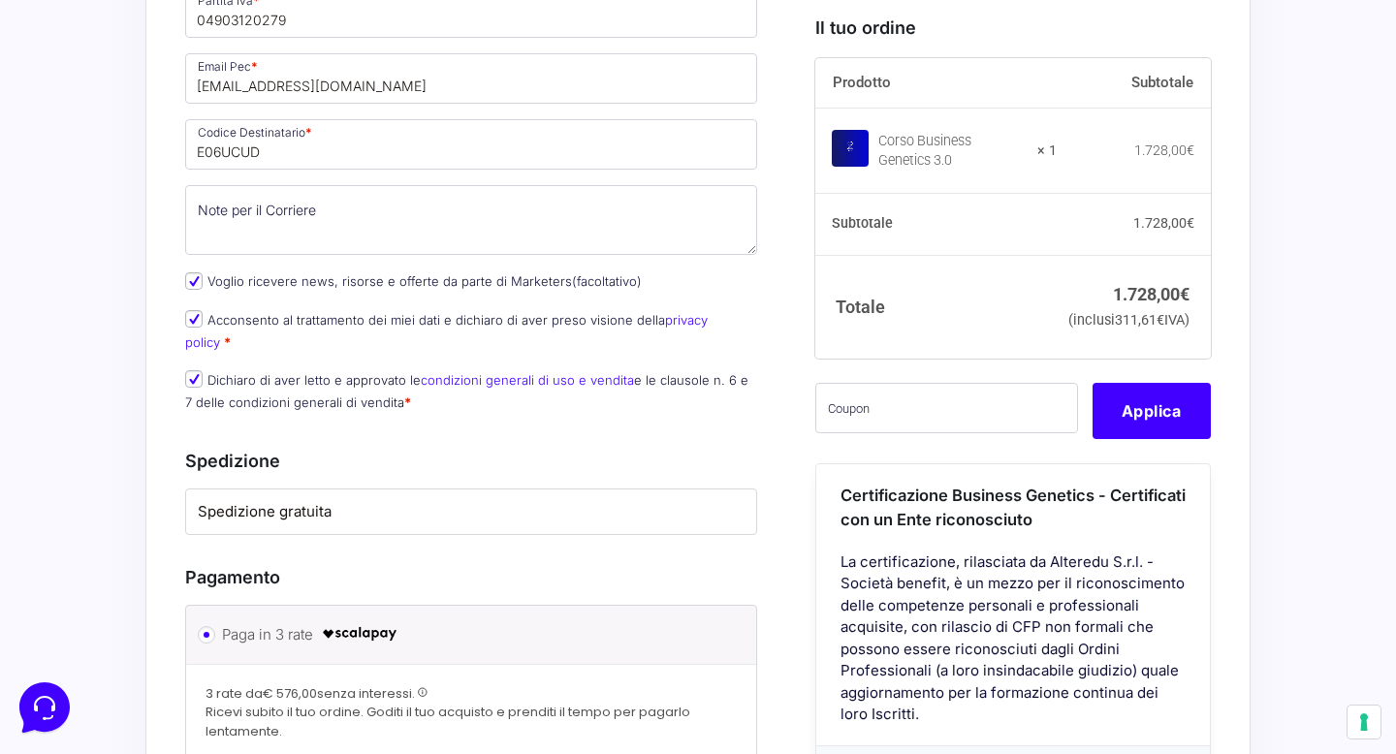
click at [513, 501] on label "Spedizione gratuita" at bounding box center [471, 512] width 547 height 22
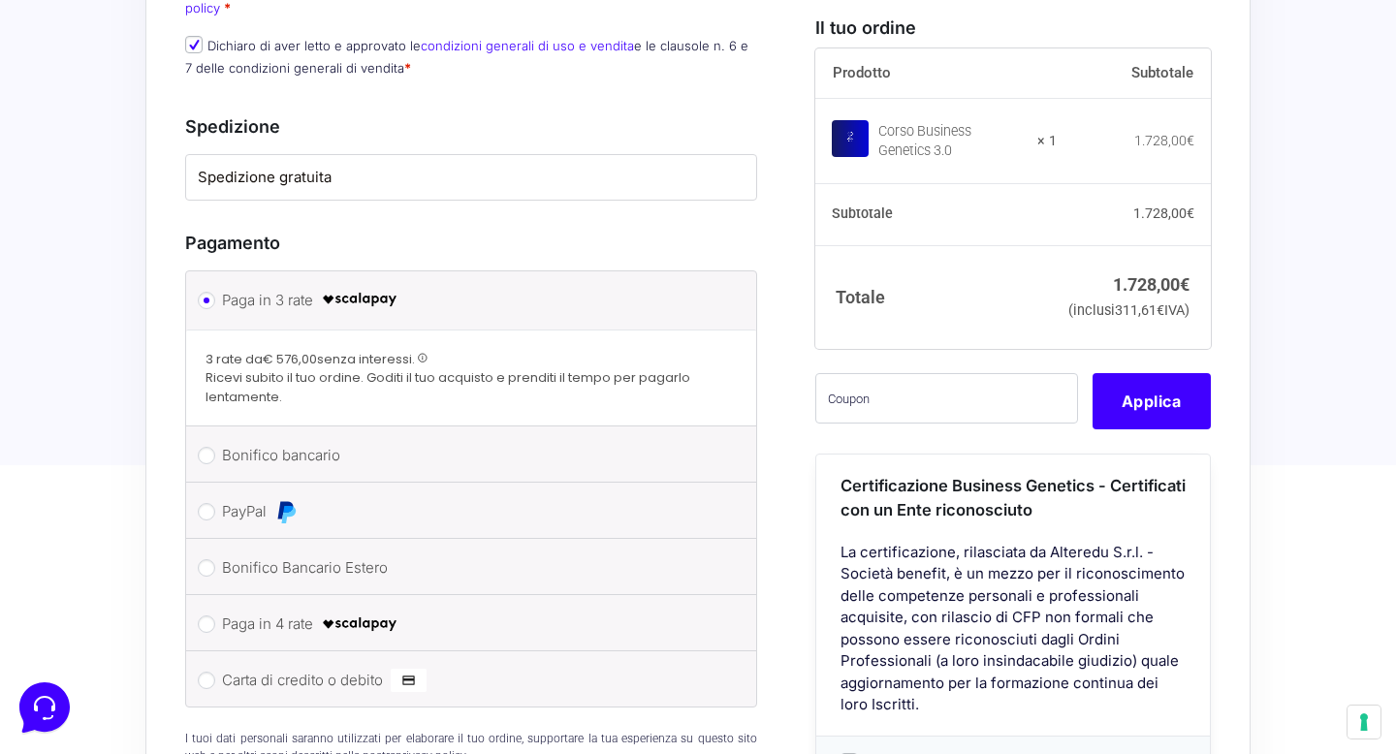
scroll to position [2055, 0]
click at [468, 664] on label "Carta di credito o debito" at bounding box center [468, 678] width 492 height 29
click at [215, 670] on input "Carta di credito o debito" at bounding box center [206, 678] width 17 height 17
radio input "true"
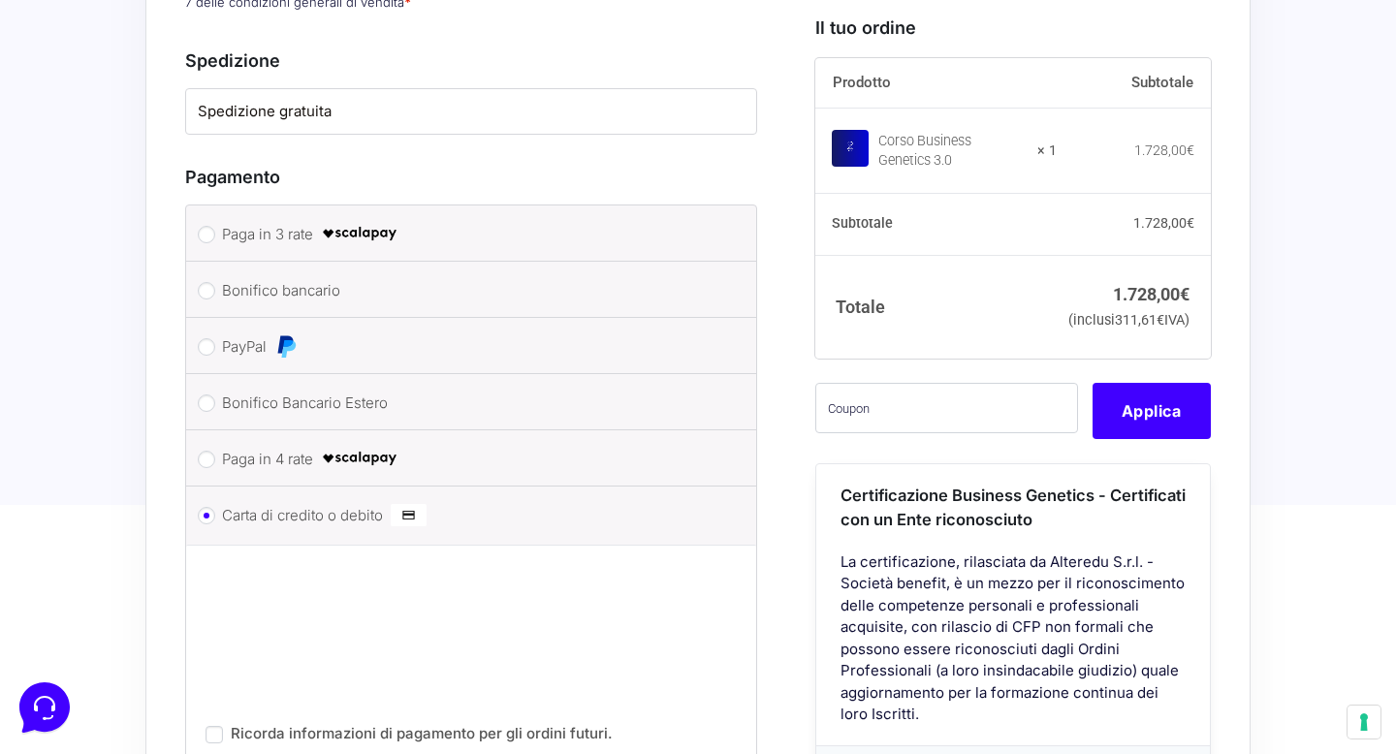
scroll to position [2411, 0]
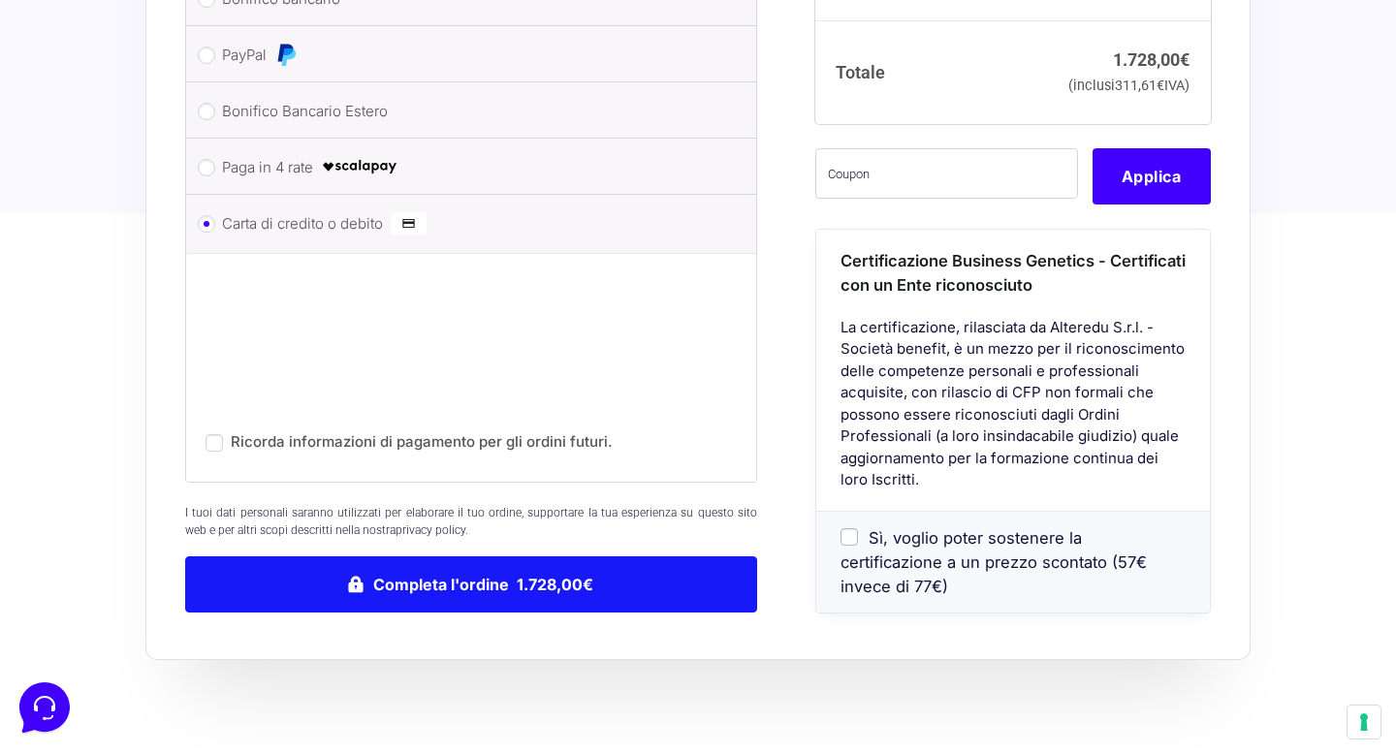
click at [510, 557] on button "Completa l'ordine 1.728,00€" at bounding box center [471, 585] width 572 height 56
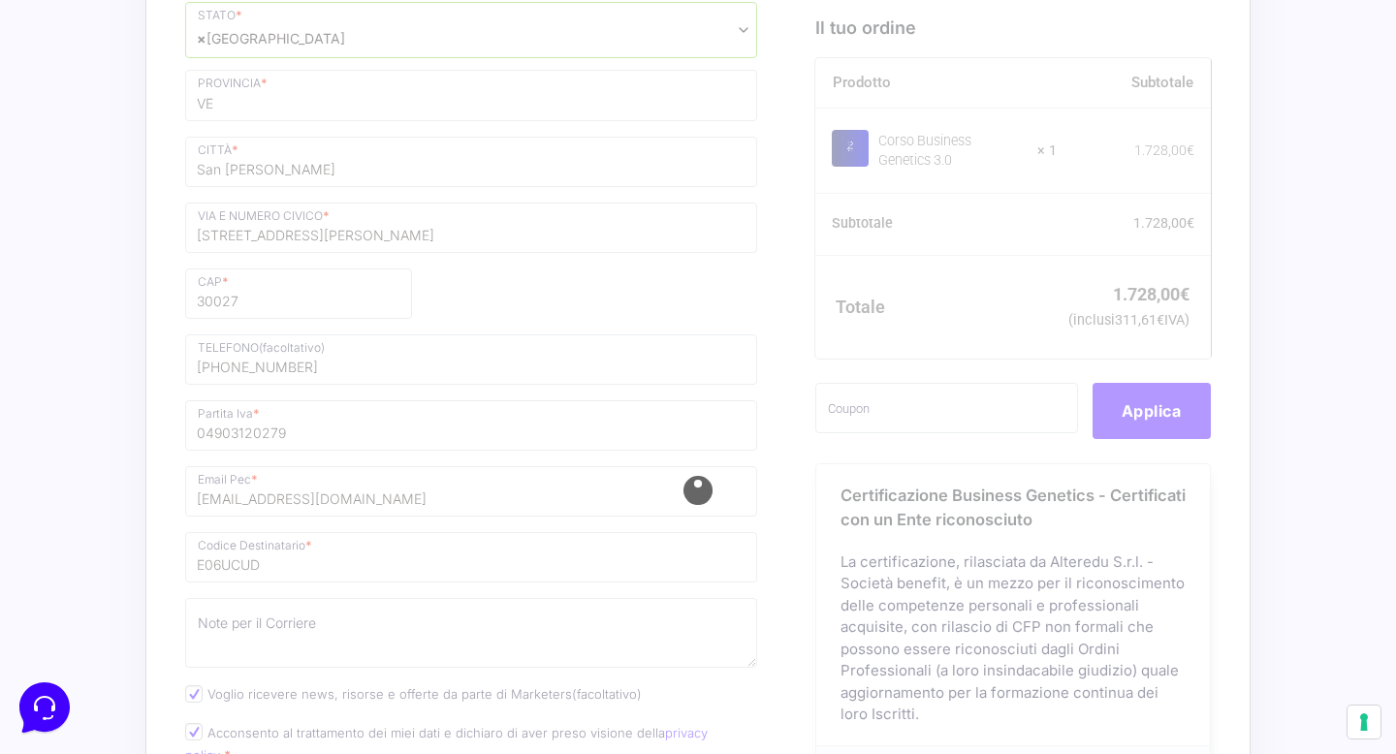
scroll to position [1298, 0]
